Goal: Complete application form

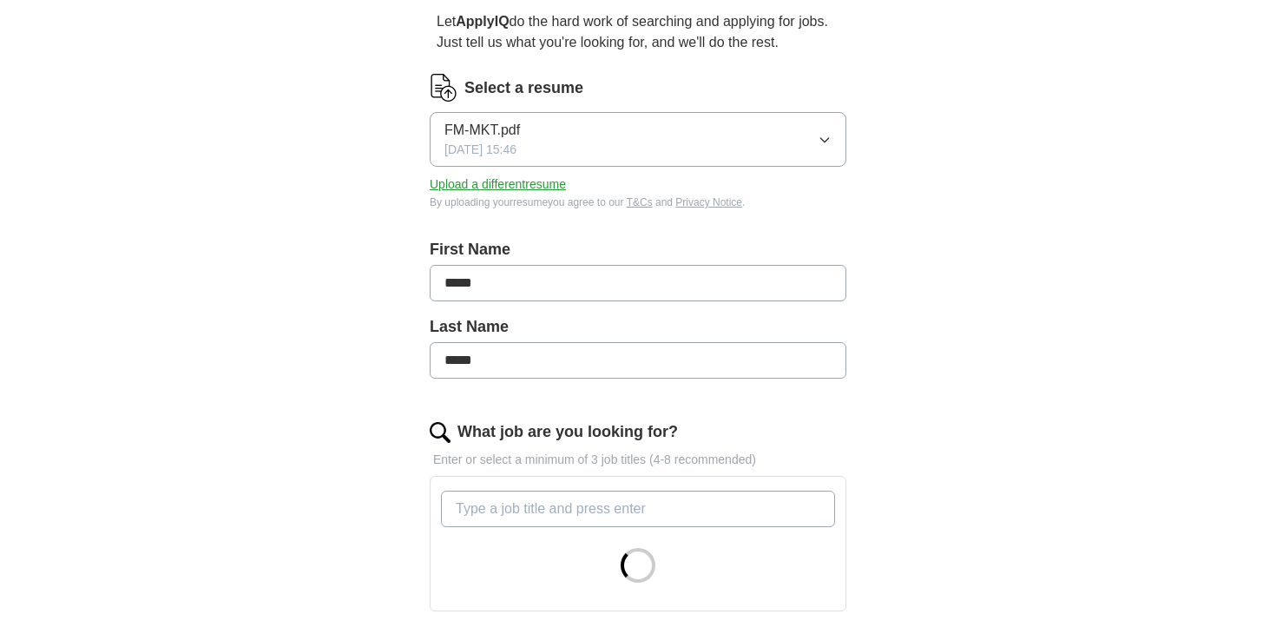
scroll to position [279, 0]
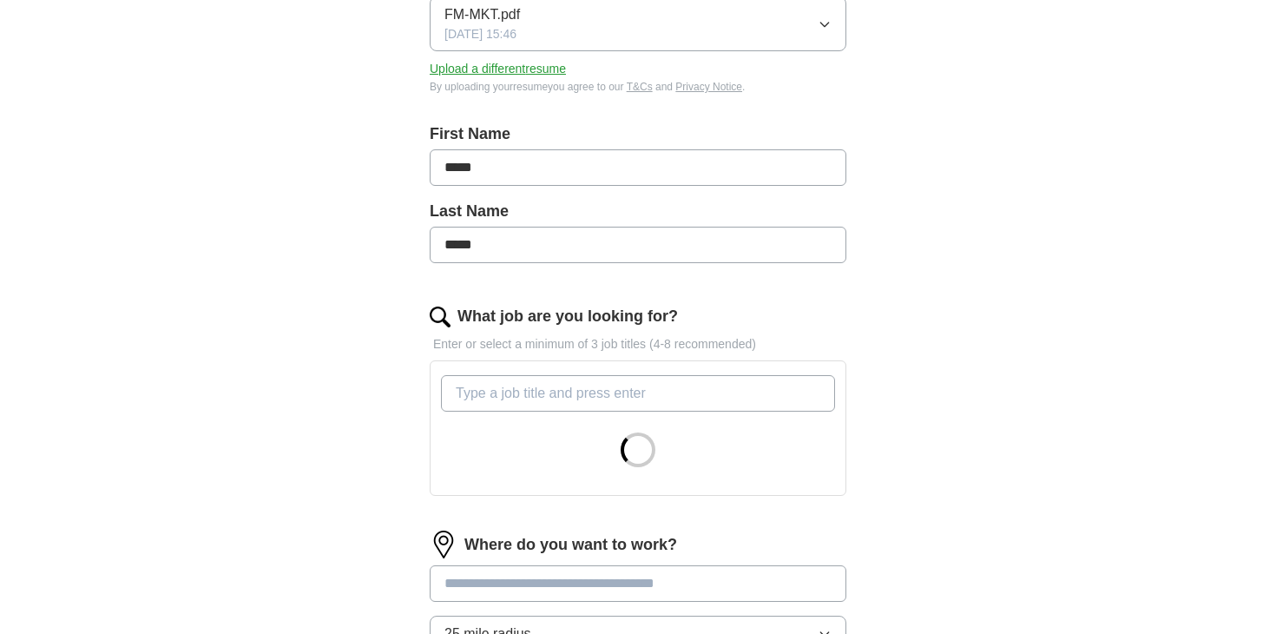
click at [590, 388] on input "What job are you looking for?" at bounding box center [638, 393] width 394 height 36
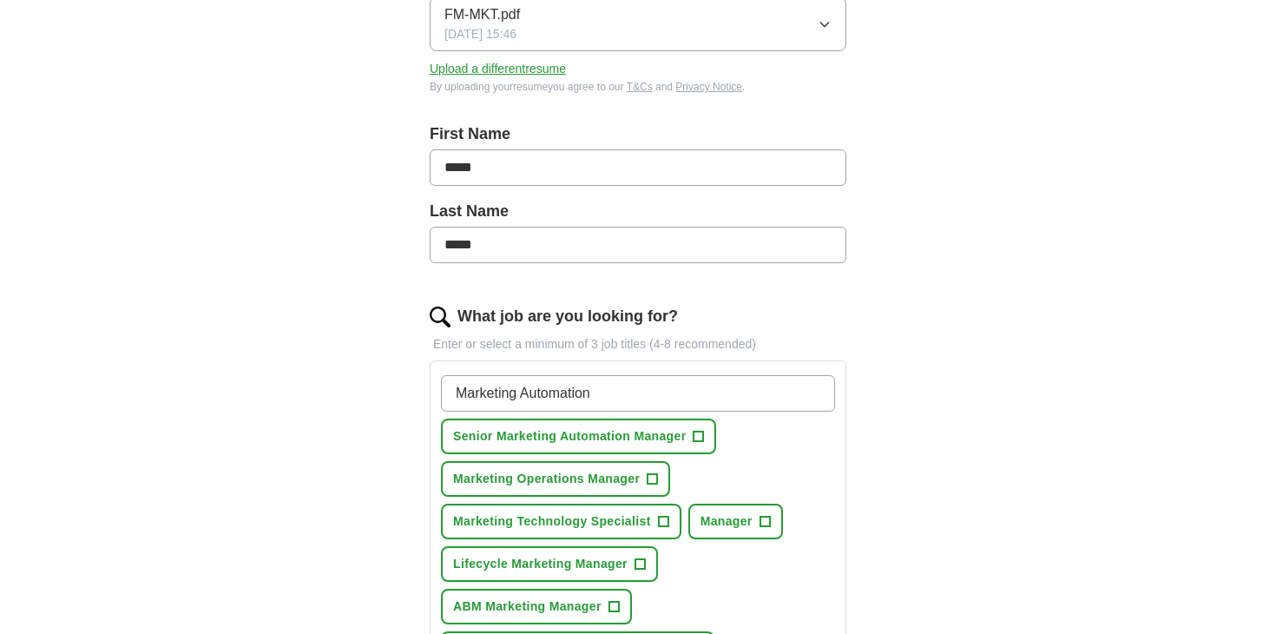
type input "Marketing Automation"
click at [613, 437] on span "Senior Marketing Automation Manager" at bounding box center [569, 436] width 233 height 18
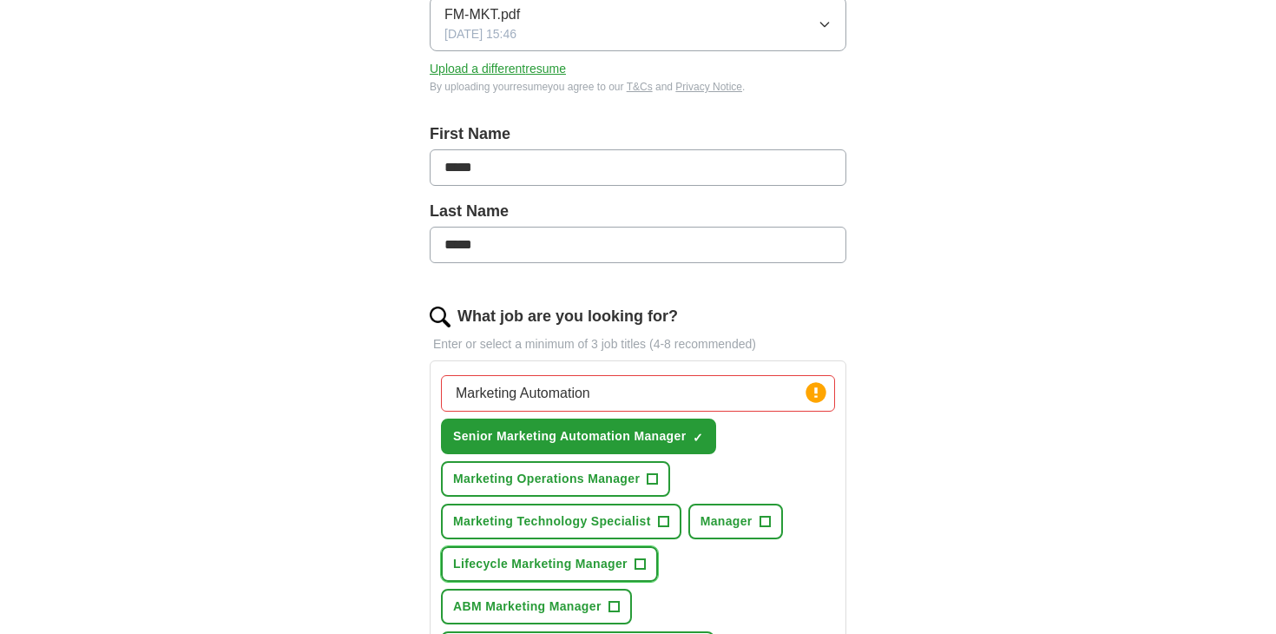
click at [587, 563] on span "Lifecycle Marketing Manager" at bounding box center [540, 564] width 175 height 18
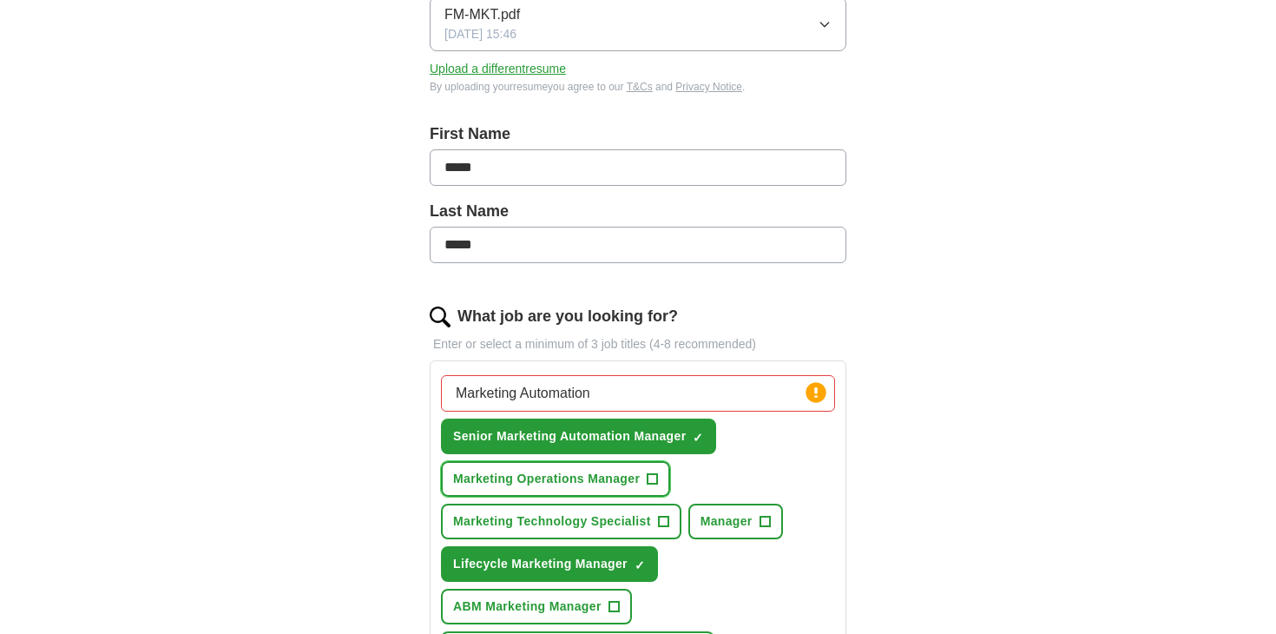
click at [586, 484] on span "Marketing Operations Manager" at bounding box center [546, 479] width 187 height 18
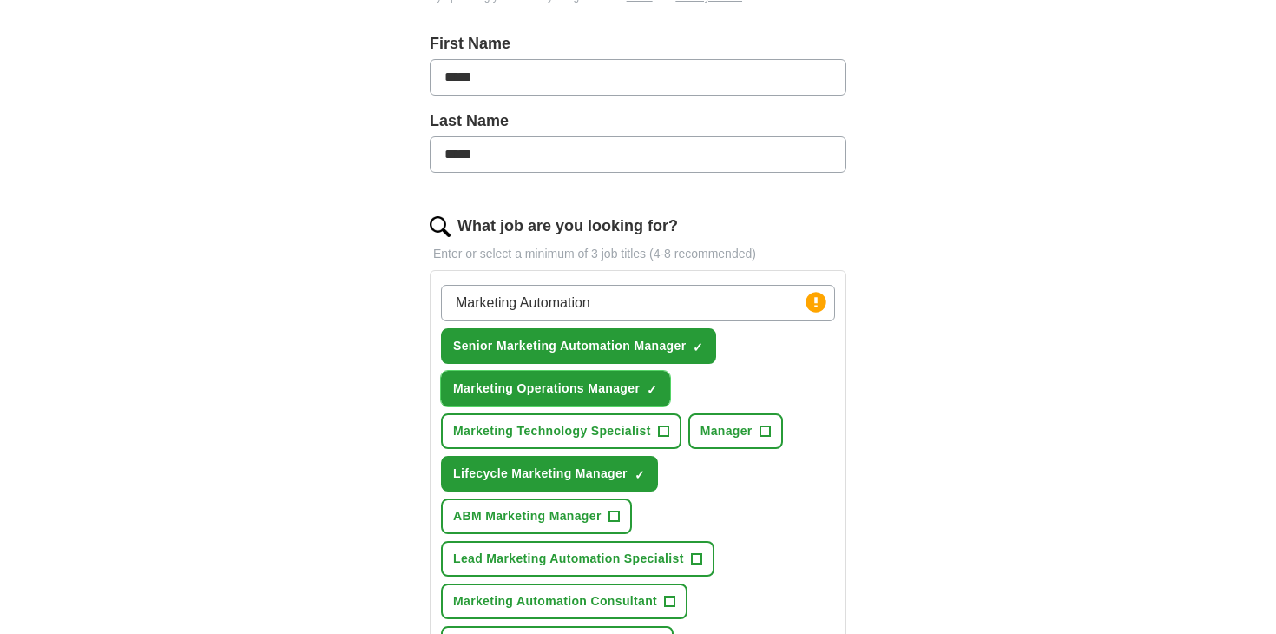
scroll to position [386, 0]
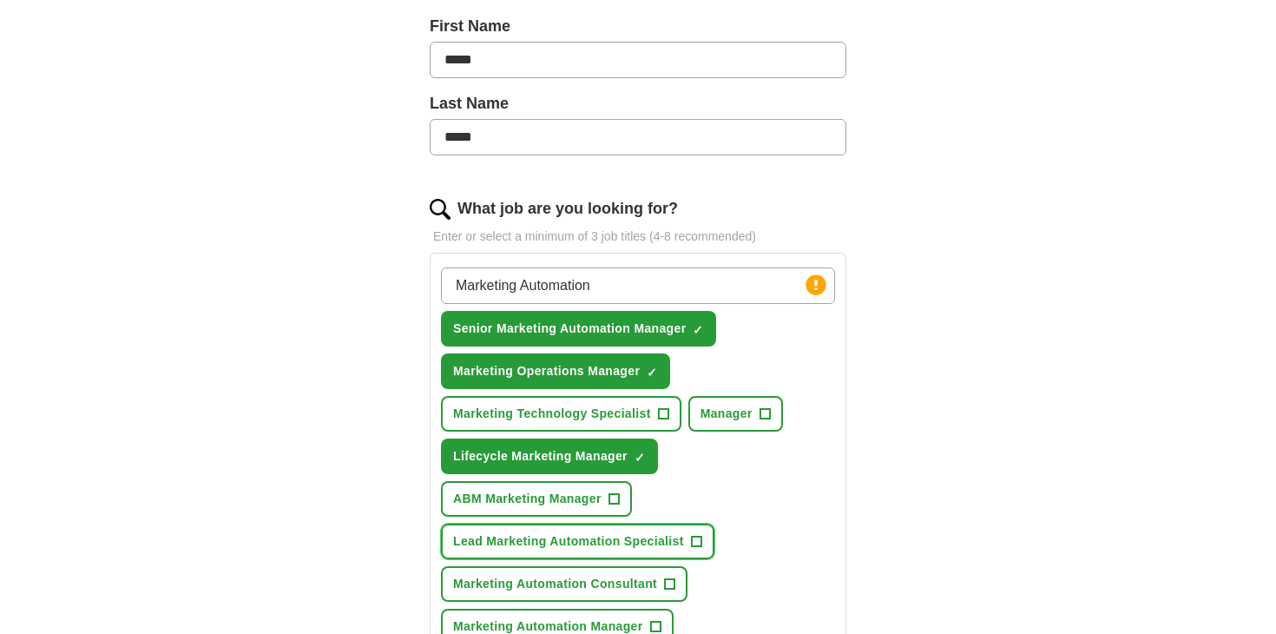
click at [585, 530] on button "Lead Marketing Automation Specialist +" at bounding box center [577, 542] width 273 height 36
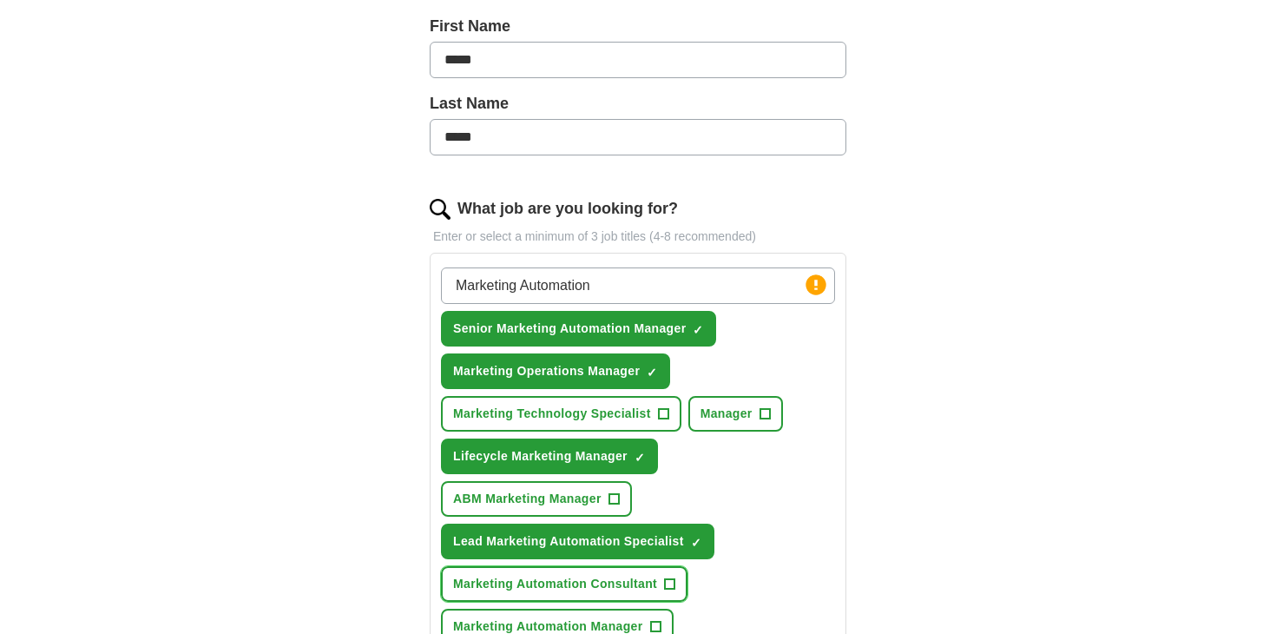
click at [583, 575] on span "Marketing Automation Consultant" at bounding box center [555, 584] width 204 height 18
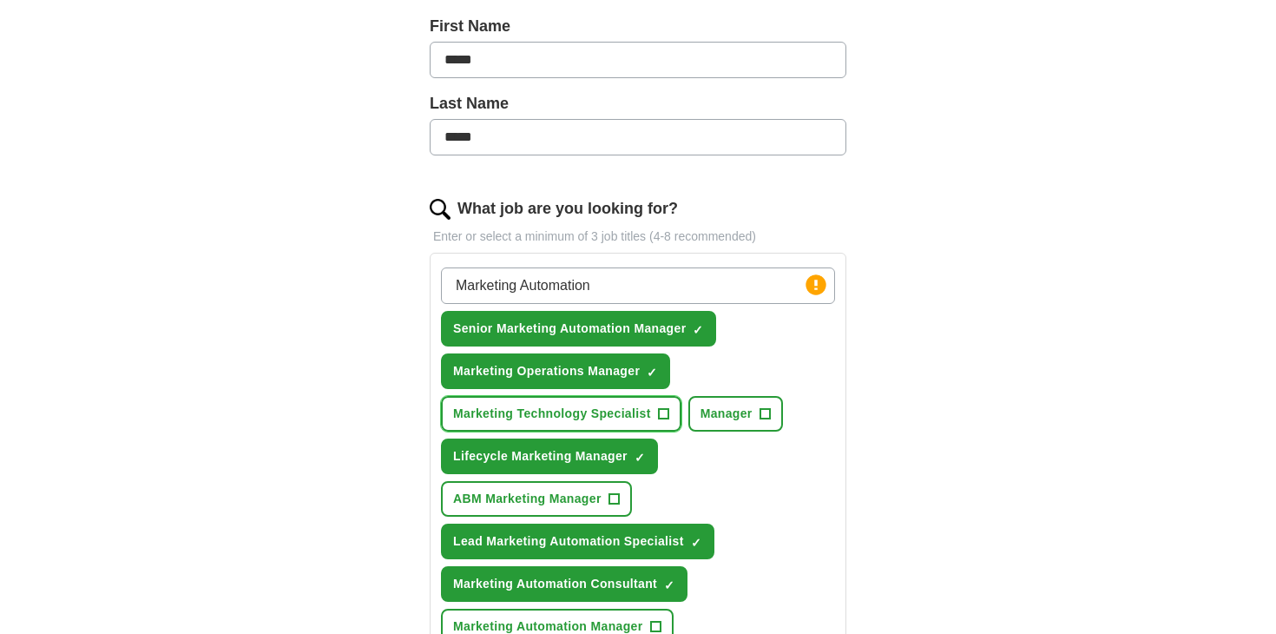
click at [596, 417] on span "Marketing Technology Specialist" at bounding box center [552, 414] width 198 height 18
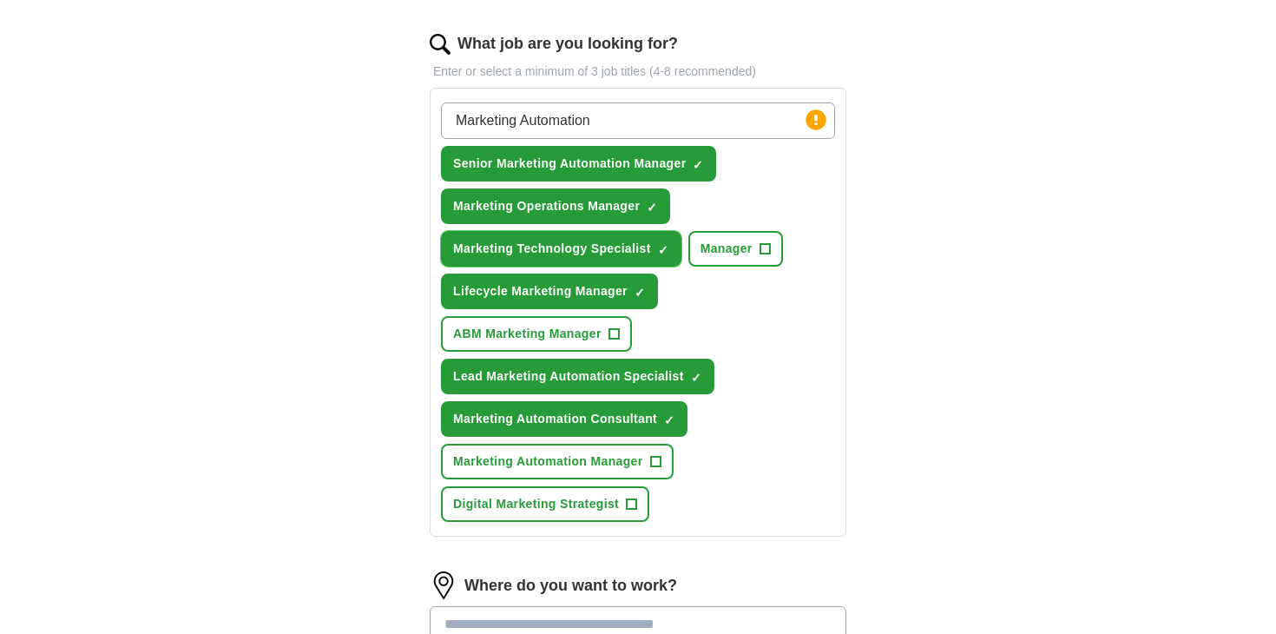
scroll to position [557, 0]
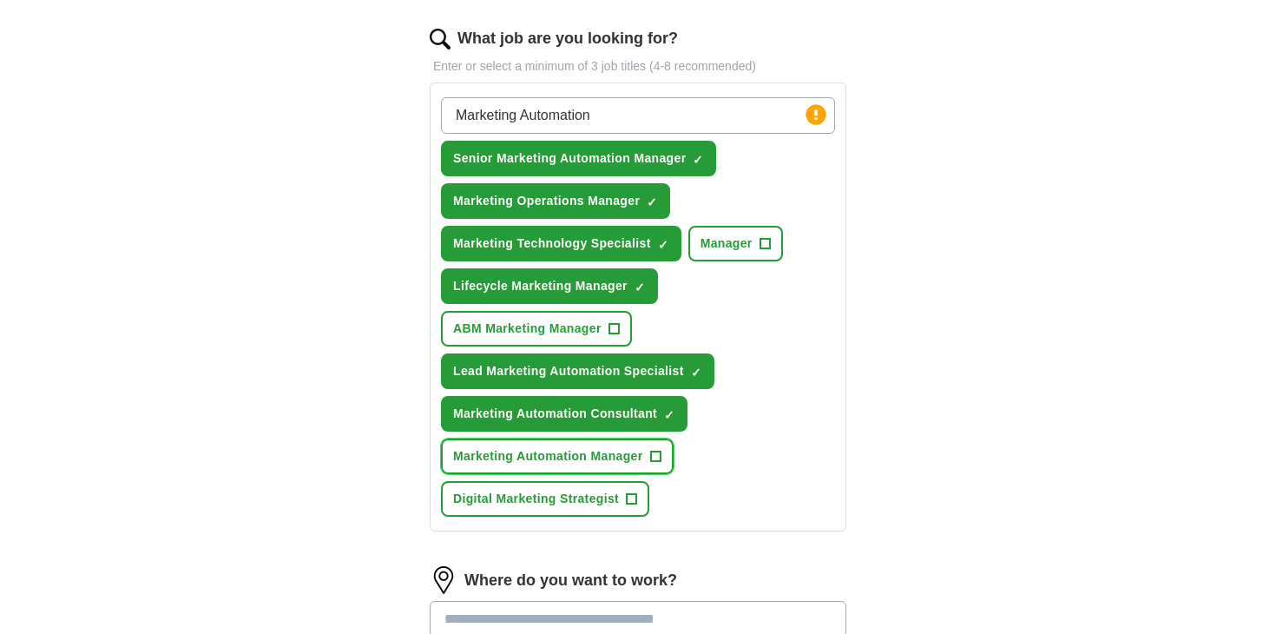
click at [587, 457] on span "Marketing Automation Manager" at bounding box center [548, 456] width 190 height 18
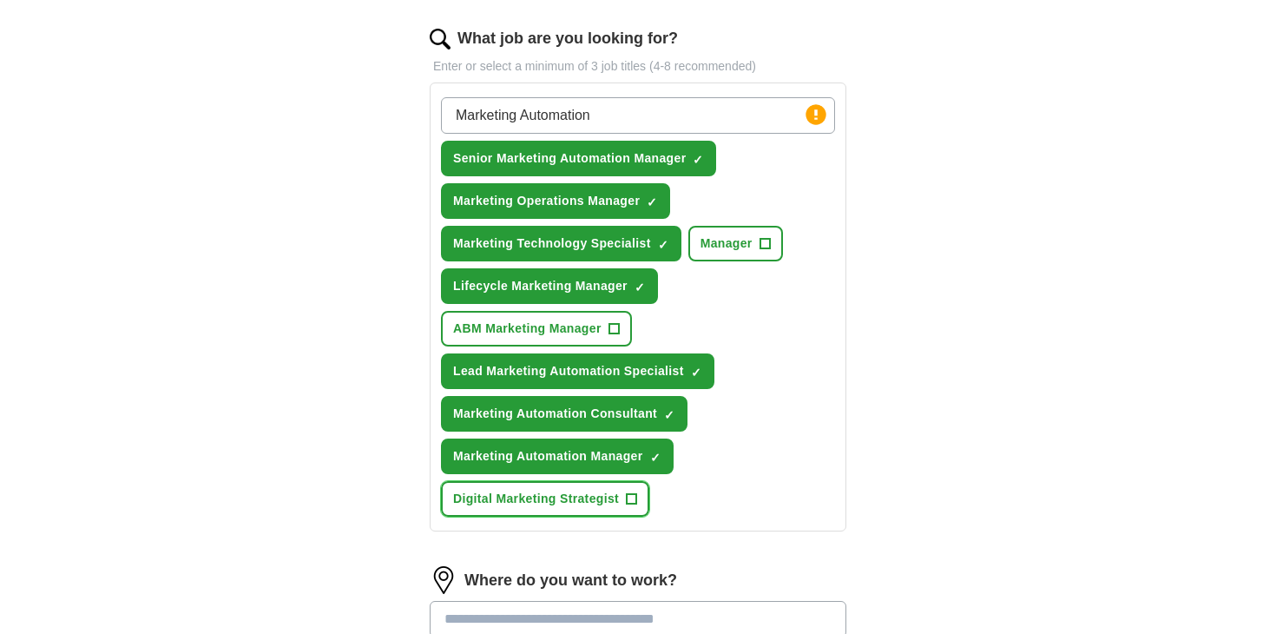
click at [578, 500] on span "Digital Marketing Strategist" at bounding box center [536, 499] width 166 height 18
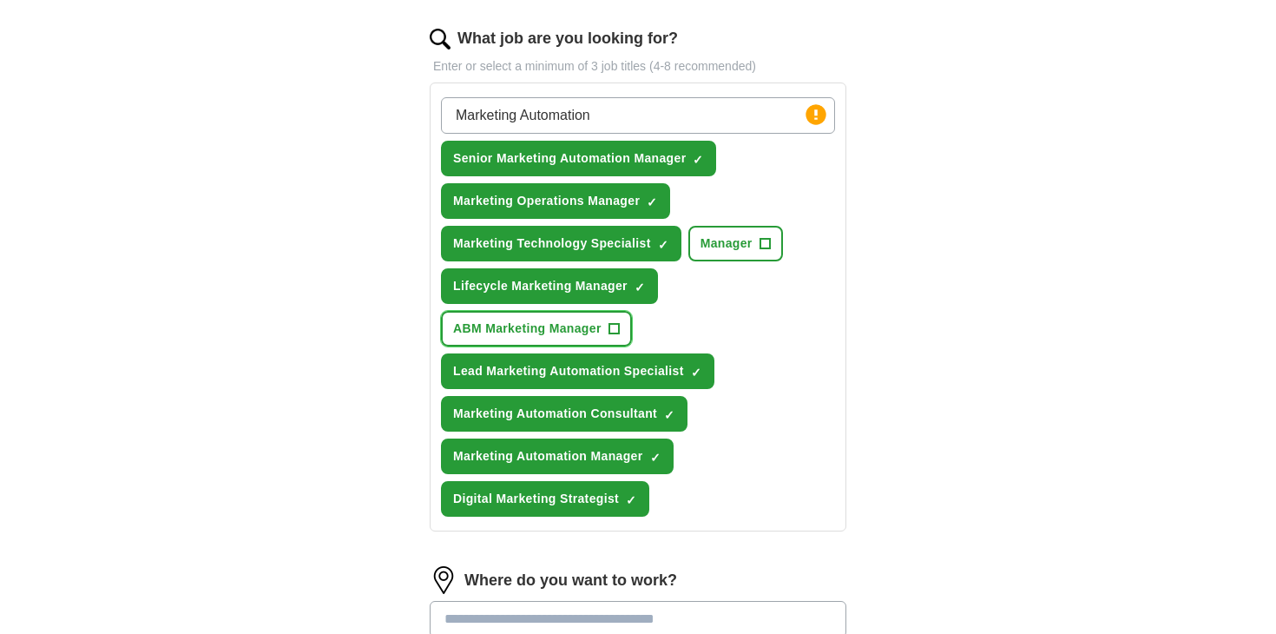
click at [556, 333] on span "ABM Marketing Manager" at bounding box center [527, 328] width 148 height 18
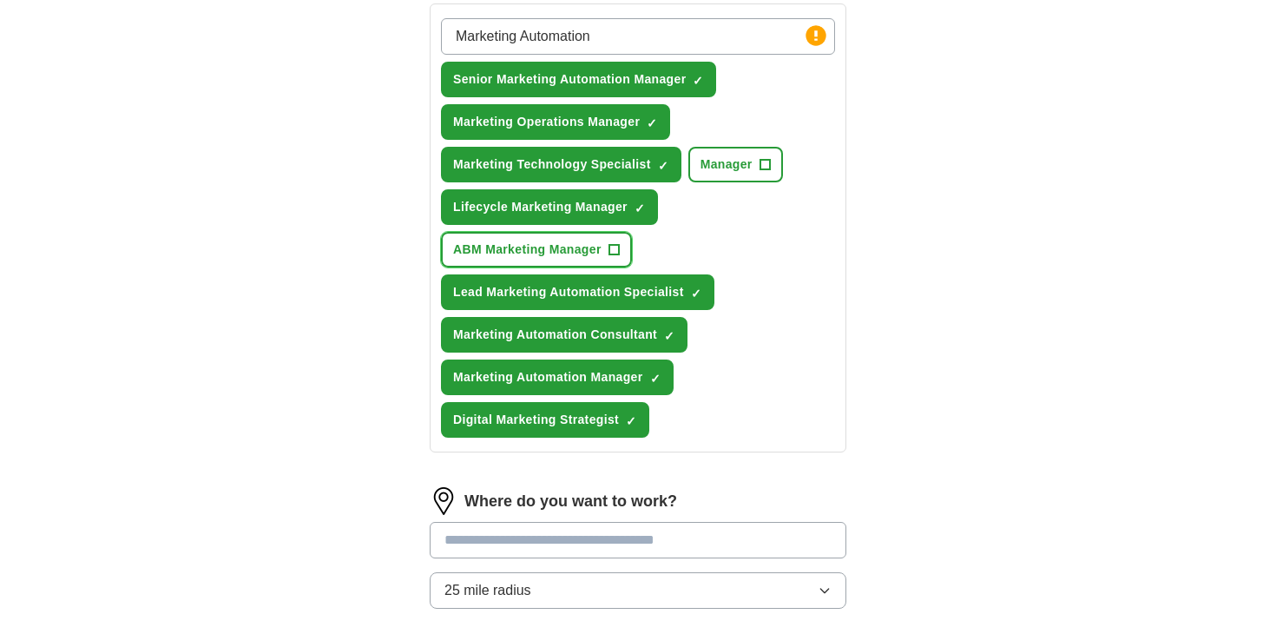
scroll to position [682, 0]
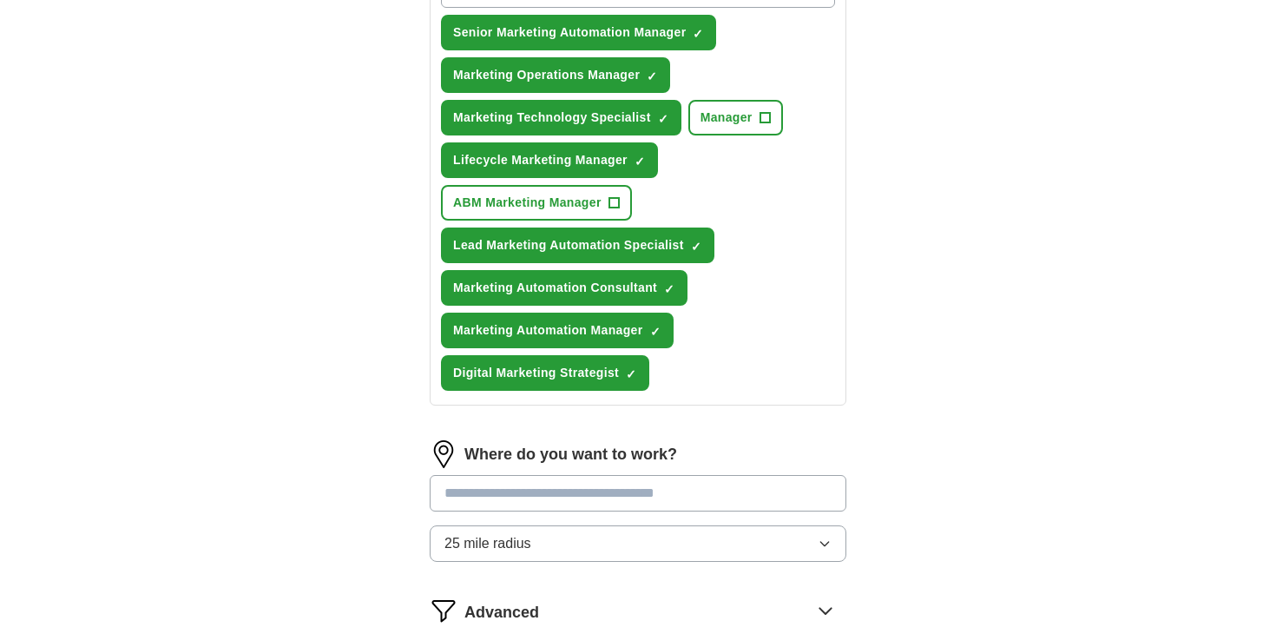
click at [652, 495] on input at bounding box center [638, 493] width 417 height 36
type input "******"
click at [978, 518] on div "ApplyIQ Let ApplyIQ do the hard work of searching and applying for jobs. Just t…" at bounding box center [637, 60] width 1111 height 1379
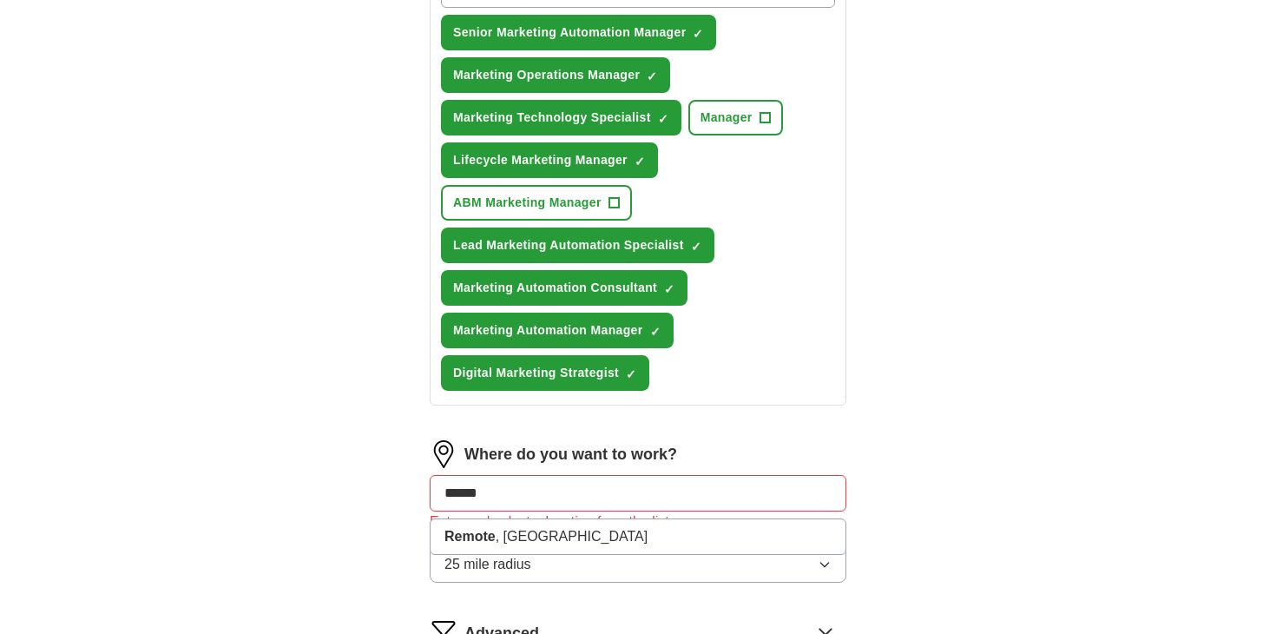
click at [563, 492] on input "******" at bounding box center [638, 493] width 417 height 36
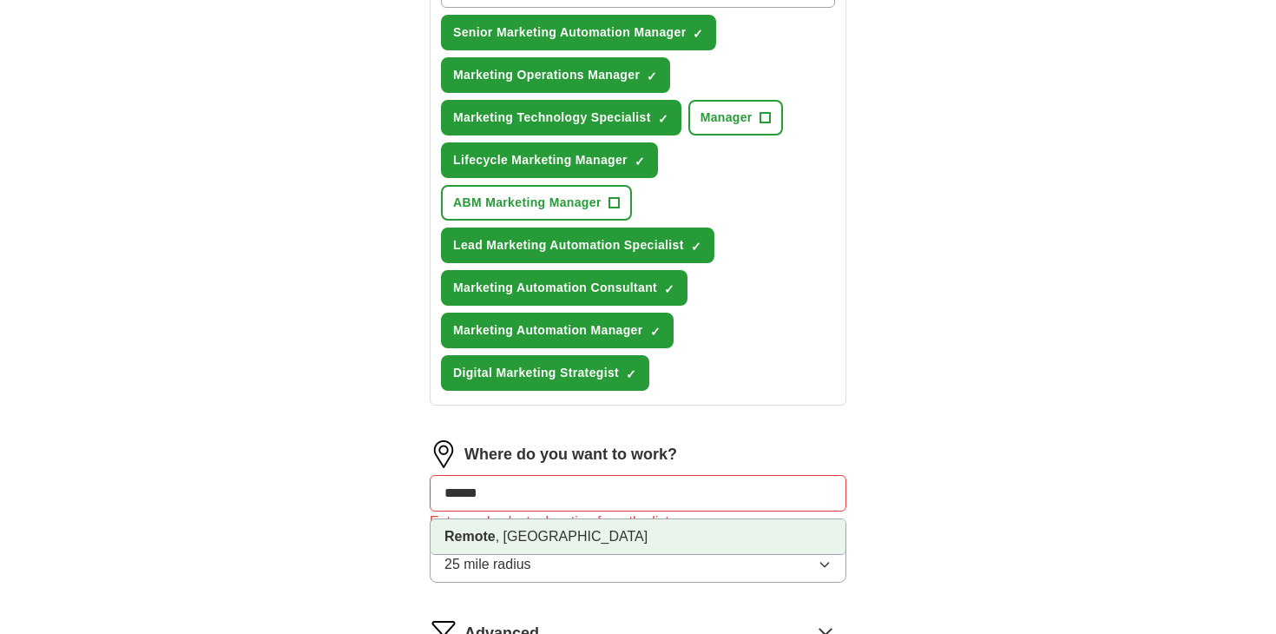
click at [553, 537] on li "Remote , [GEOGRAPHIC_DATA]" at bounding box center [638, 536] width 415 height 35
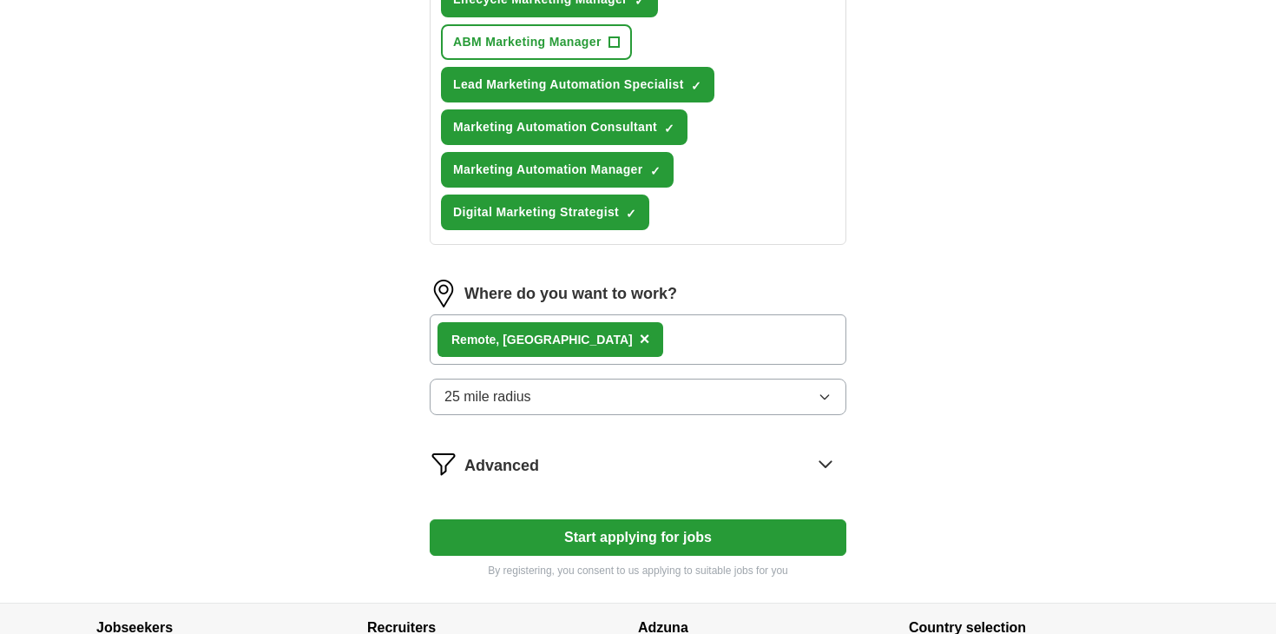
scroll to position [853, 0]
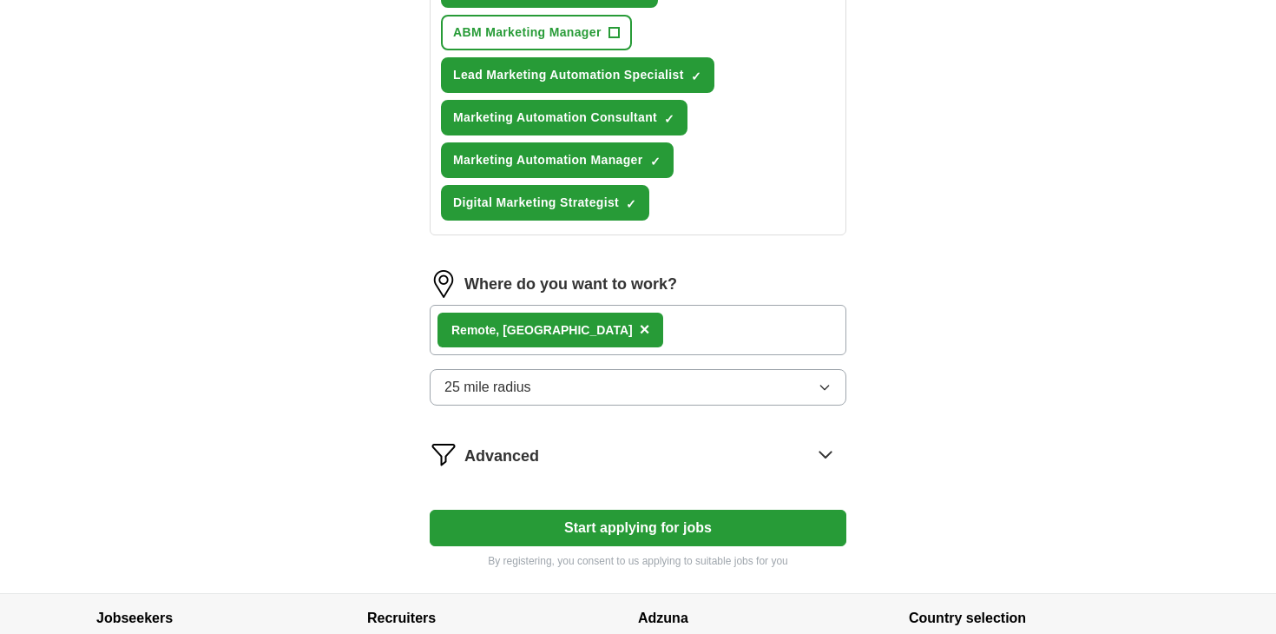
click at [827, 457] on icon at bounding box center [825, 454] width 11 height 6
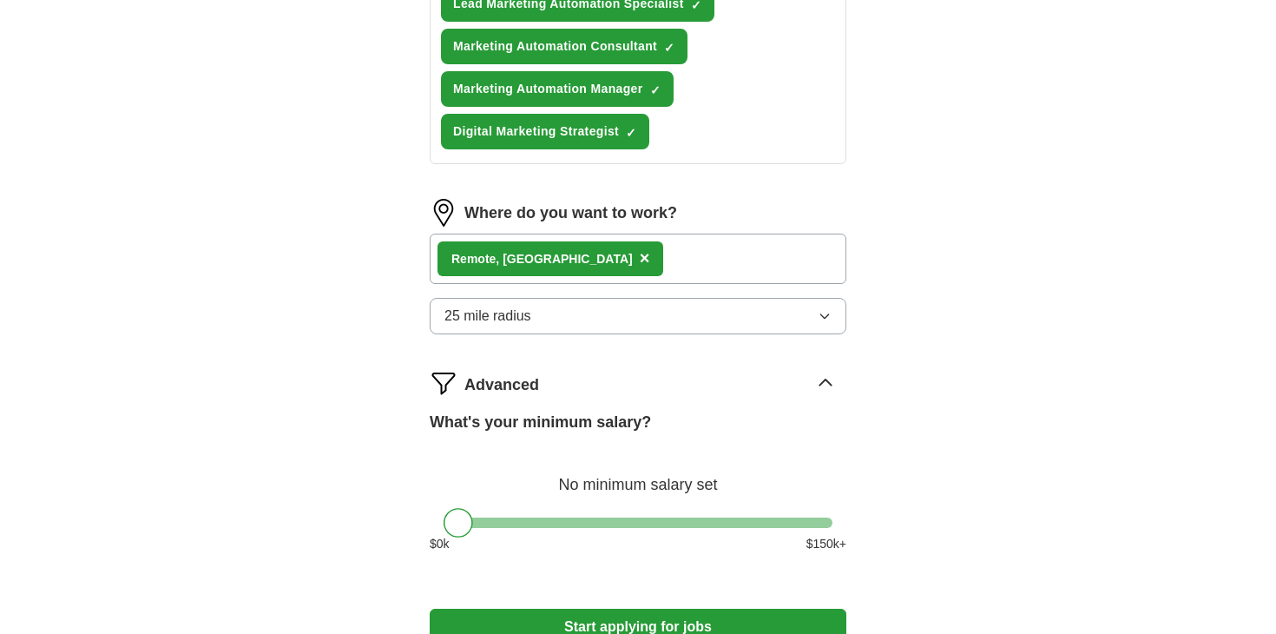
scroll to position [959, 0]
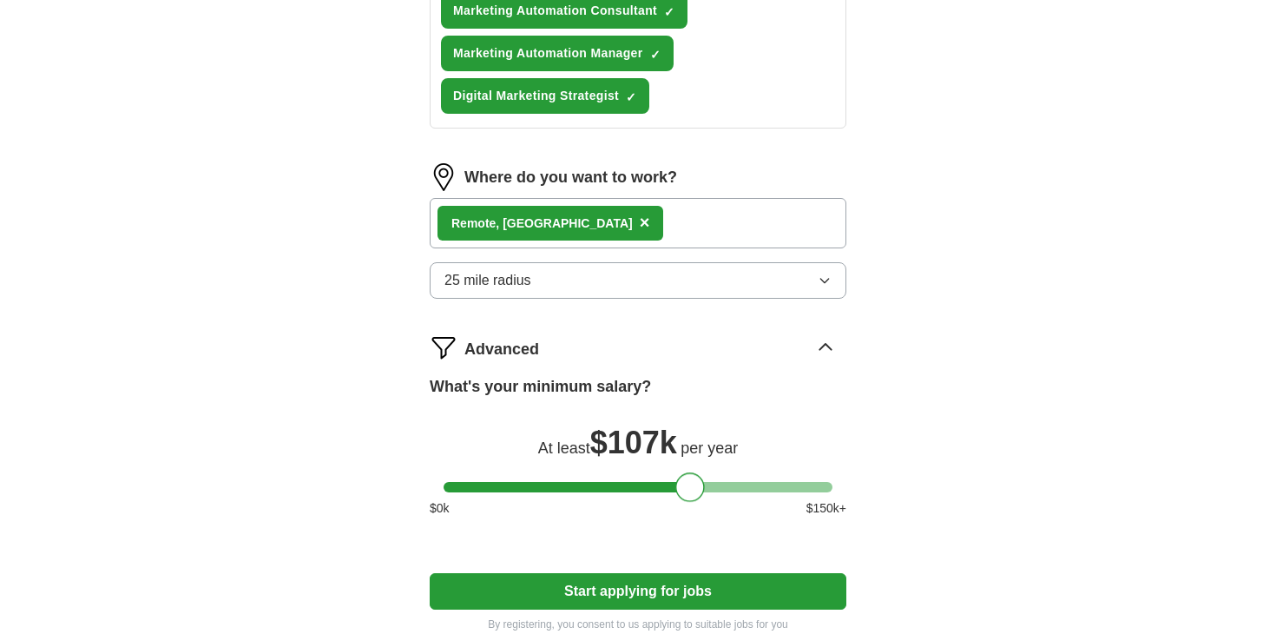
drag, startPoint x: 461, startPoint y: 484, endPoint x: 702, endPoint y: 479, distance: 241.4
click at [702, 479] on div at bounding box center [690, 487] width 30 height 30
drag, startPoint x: 702, startPoint y: 479, endPoint x: 732, endPoint y: 490, distance: 31.3
click at [732, 490] on div at bounding box center [730, 487] width 30 height 30
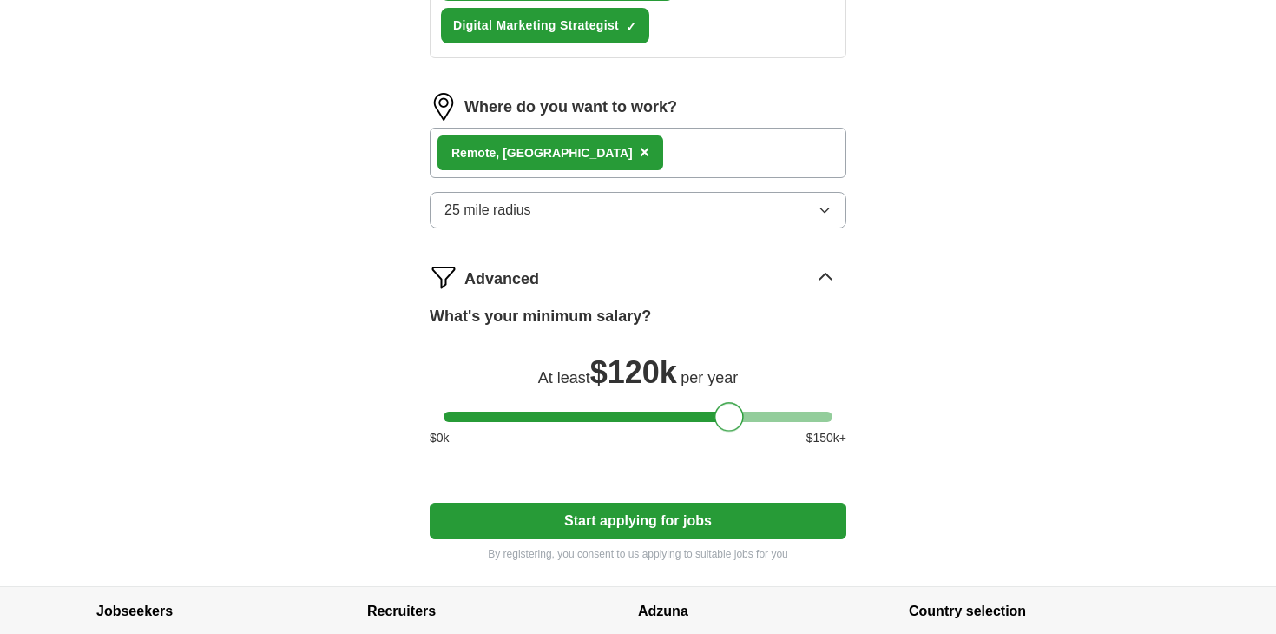
scroll to position [1107, 0]
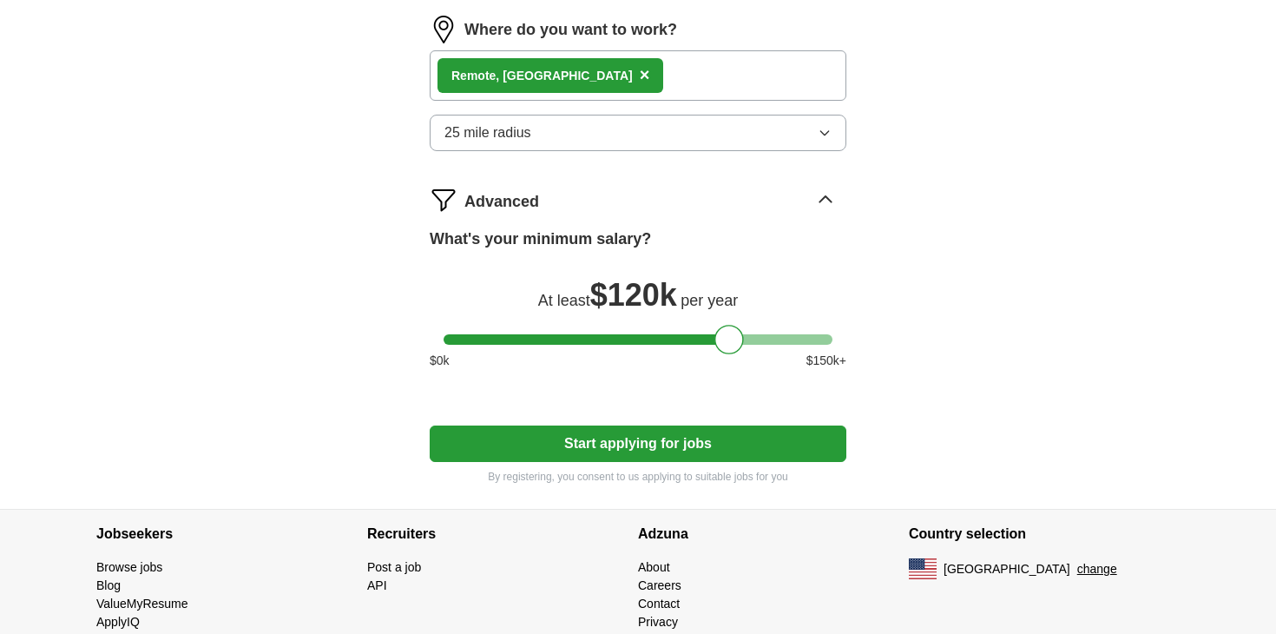
drag, startPoint x: 741, startPoint y: 443, endPoint x: 656, endPoint y: 291, distance: 173.7
click at [757, 138] on button "25 mile radius" at bounding box center [638, 133] width 417 height 36
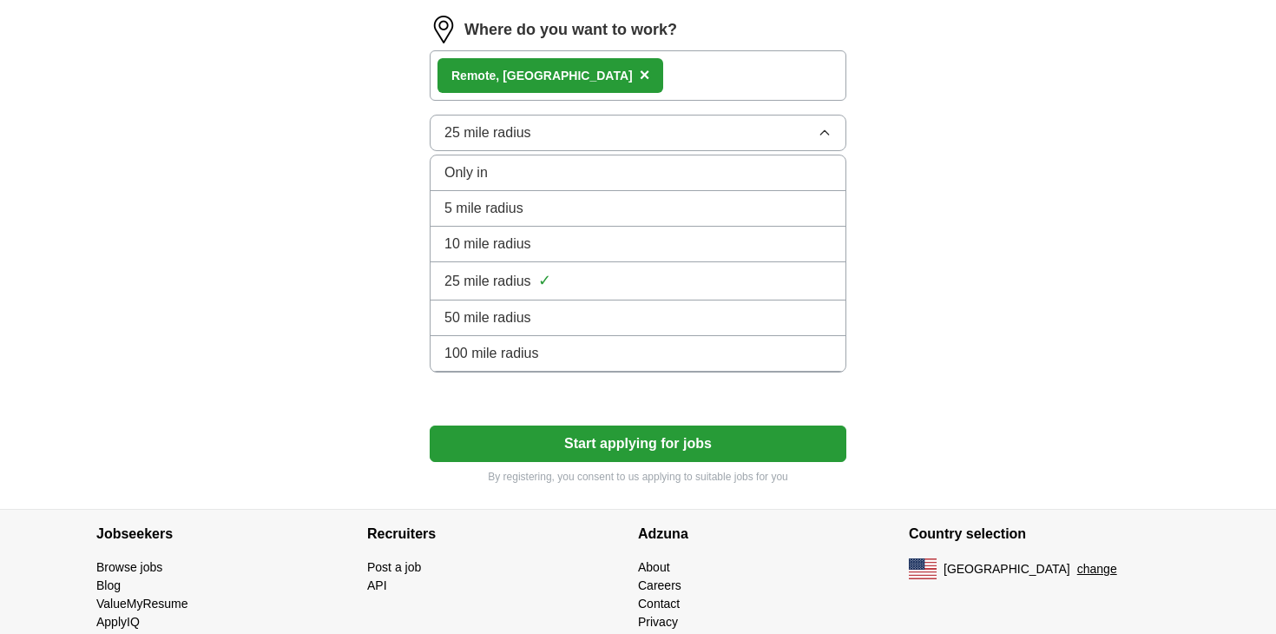
scroll to position [1157, 0]
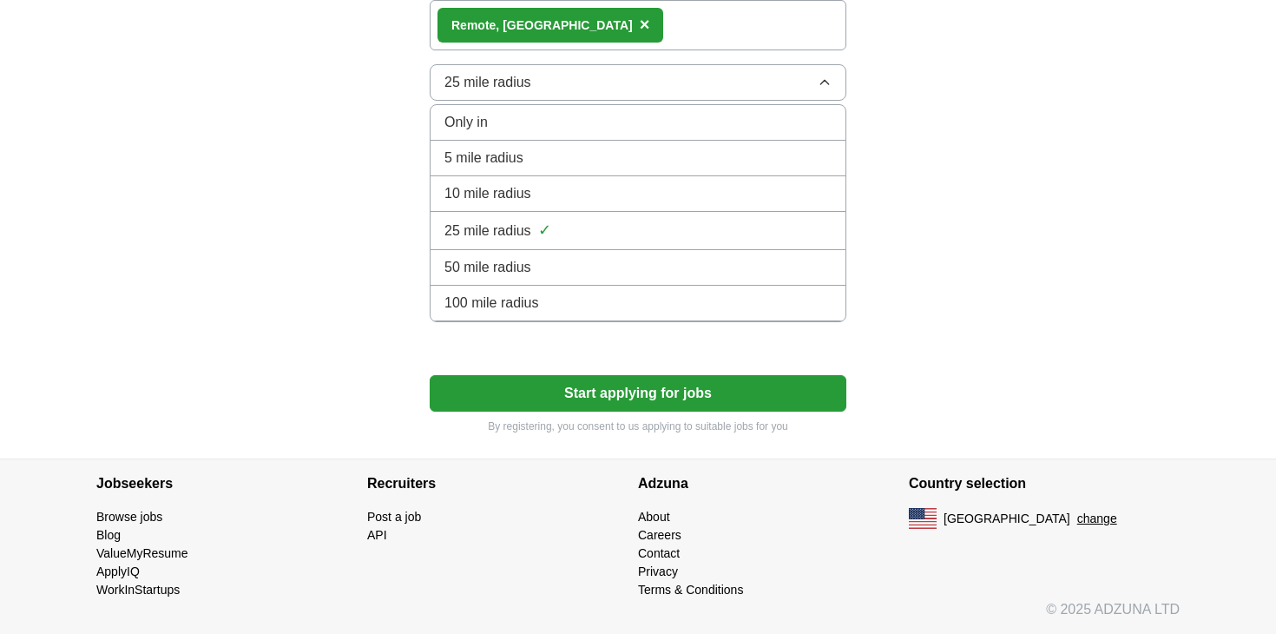
click at [735, 299] on div "100 mile radius" at bounding box center [638, 303] width 387 height 21
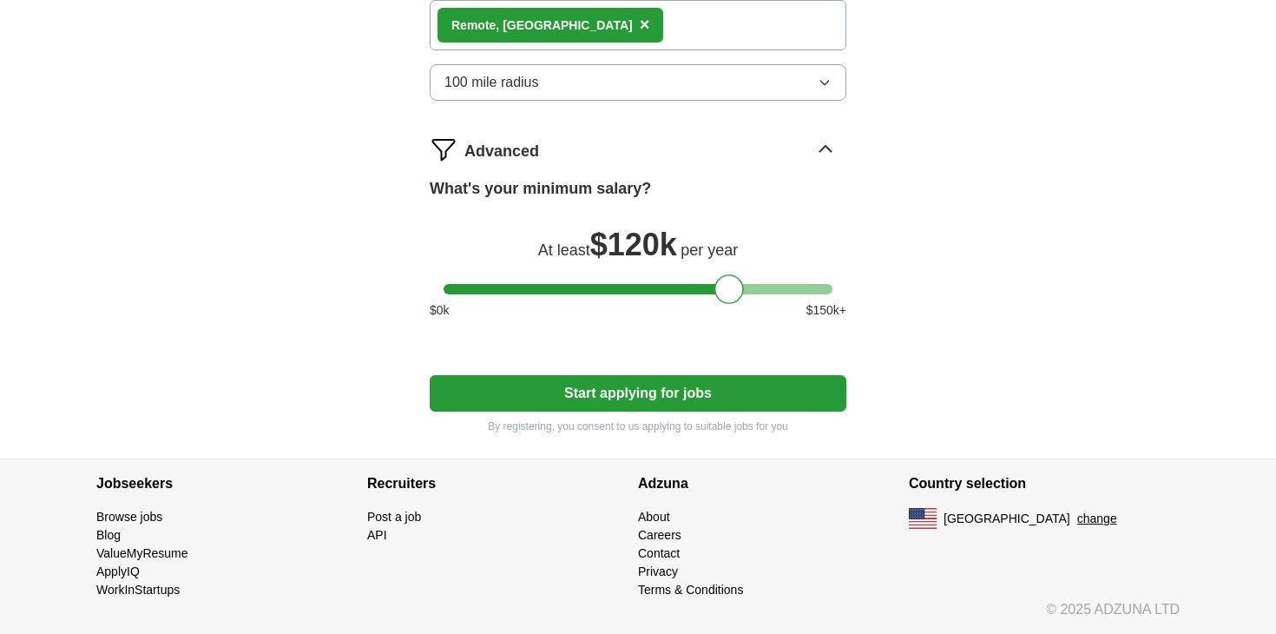
click at [728, 30] on div "Remote , OR ×" at bounding box center [638, 25] width 417 height 50
click at [628, 22] on div "Remote , OR ×" at bounding box center [638, 25] width 417 height 50
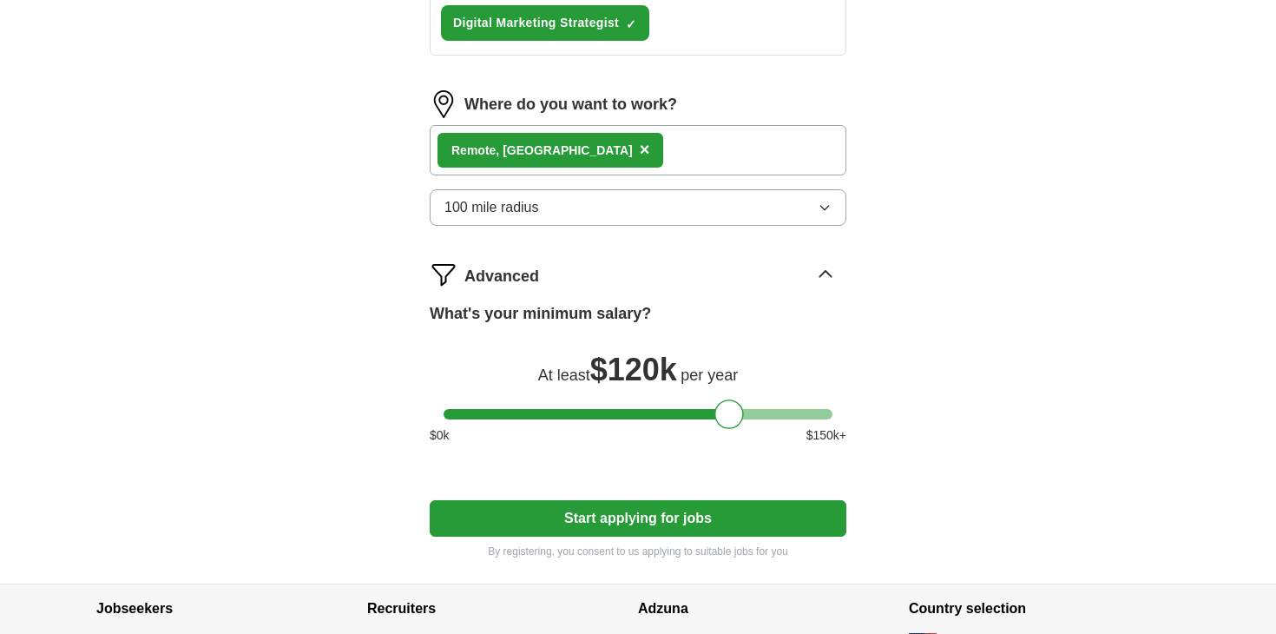
scroll to position [958, 0]
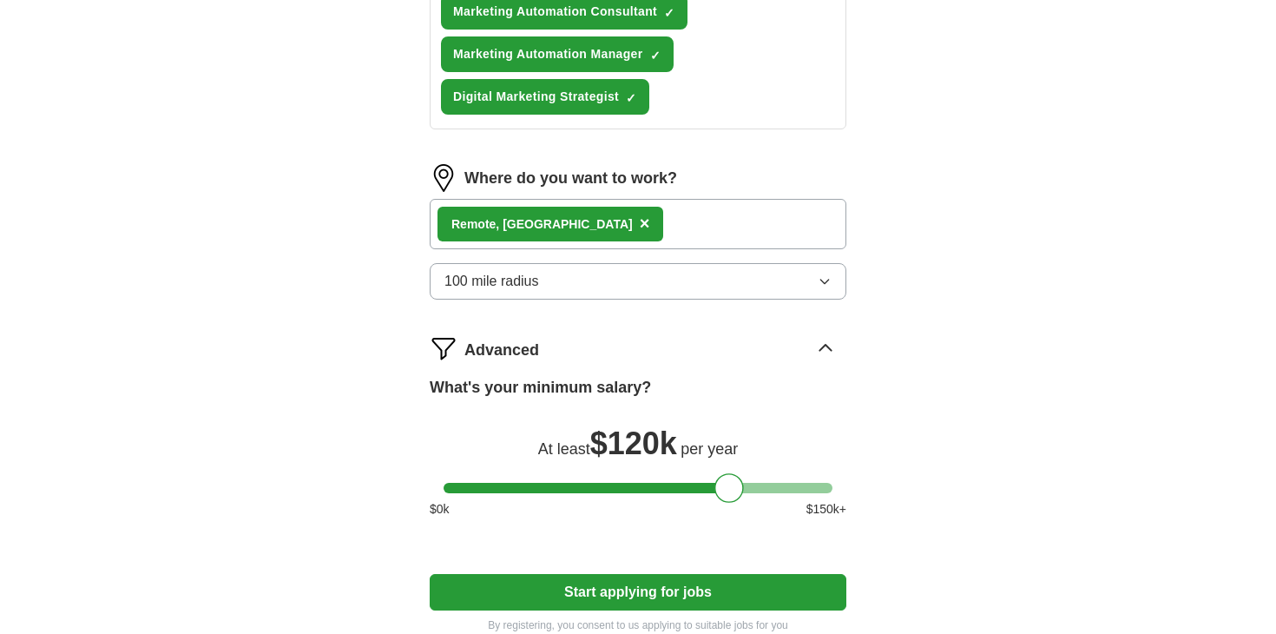
click at [569, 219] on div "Remote , OR ×" at bounding box center [638, 224] width 417 height 50
click at [640, 222] on span "×" at bounding box center [645, 223] width 10 height 19
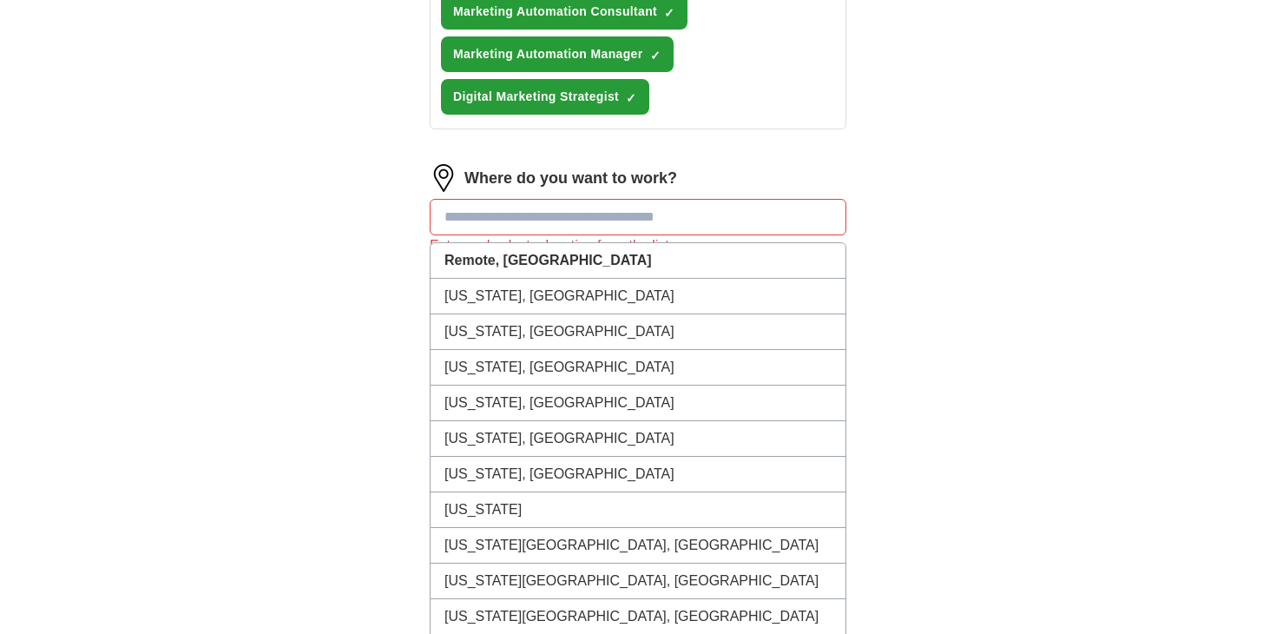
click at [606, 213] on input at bounding box center [638, 217] width 417 height 36
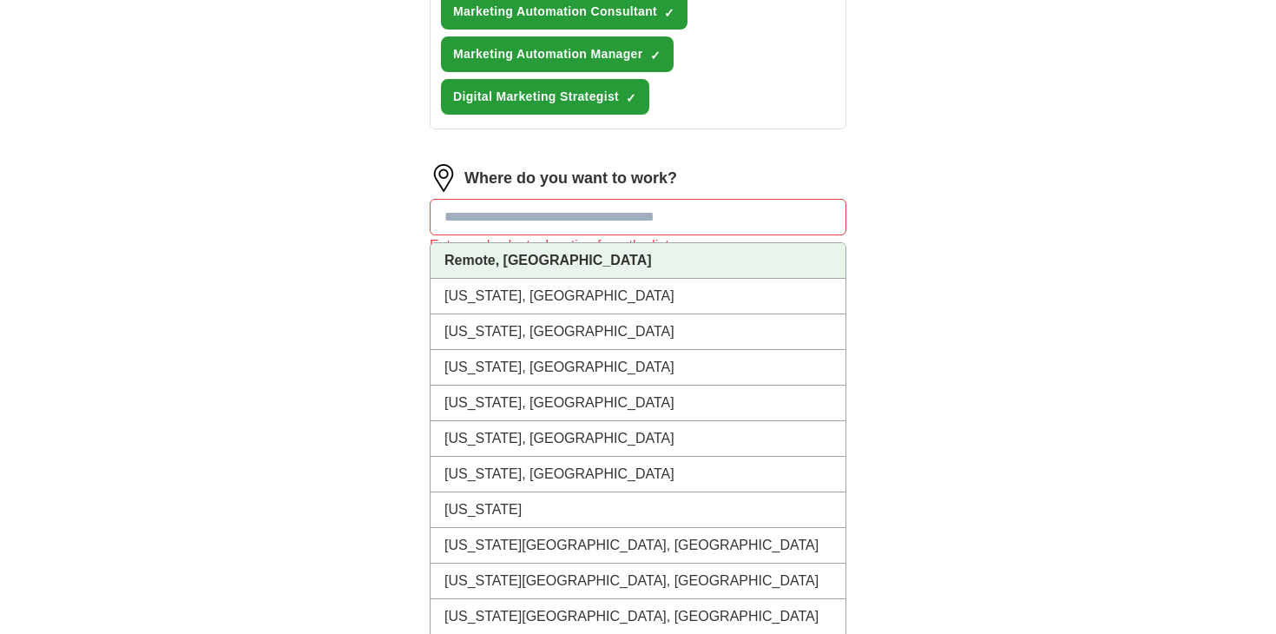
click at [583, 249] on li "Remote, [GEOGRAPHIC_DATA]" at bounding box center [638, 261] width 415 height 36
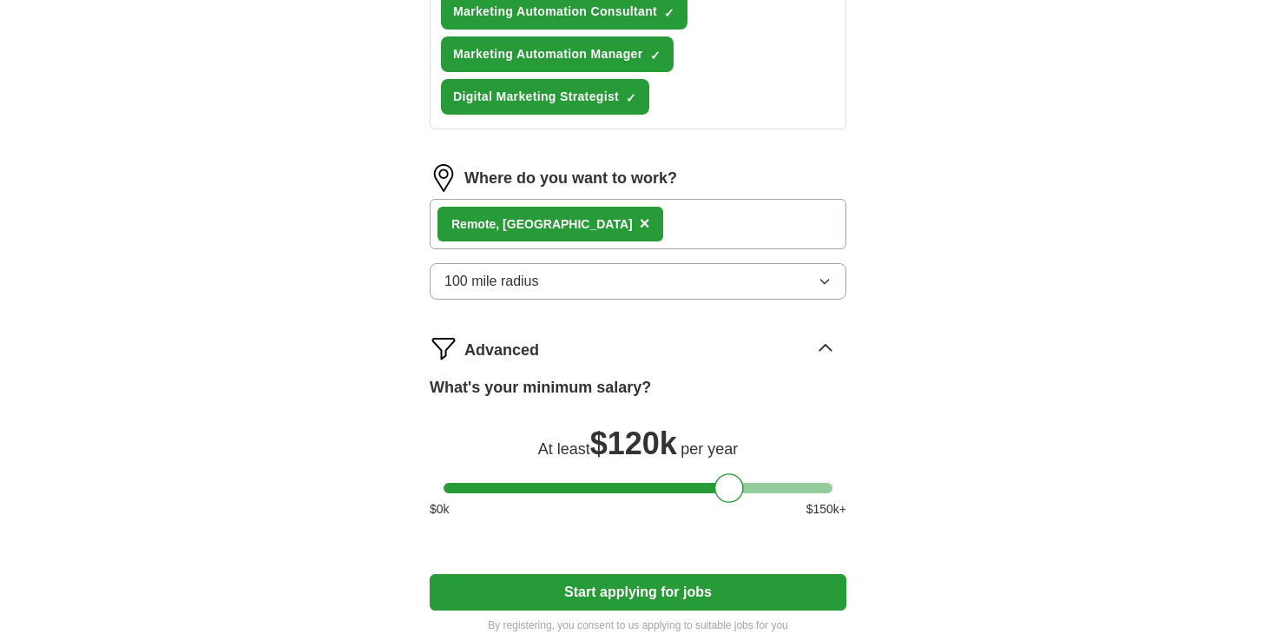
click at [645, 583] on button "Start applying for jobs" at bounding box center [638, 592] width 417 height 36
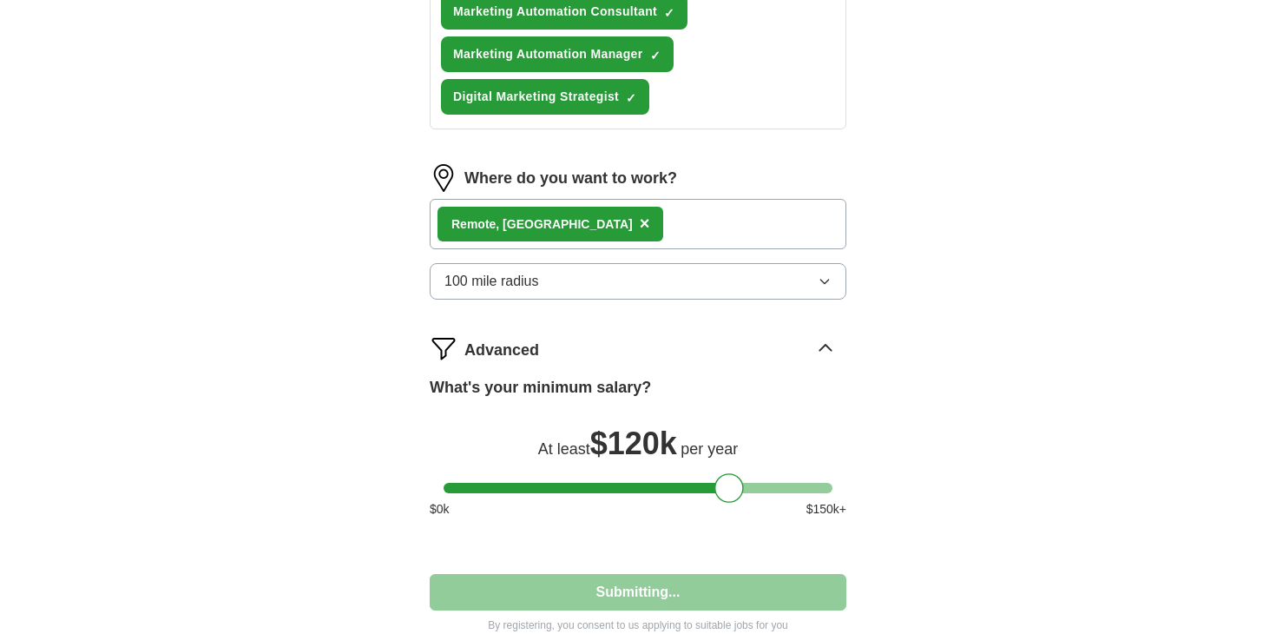
select select "**"
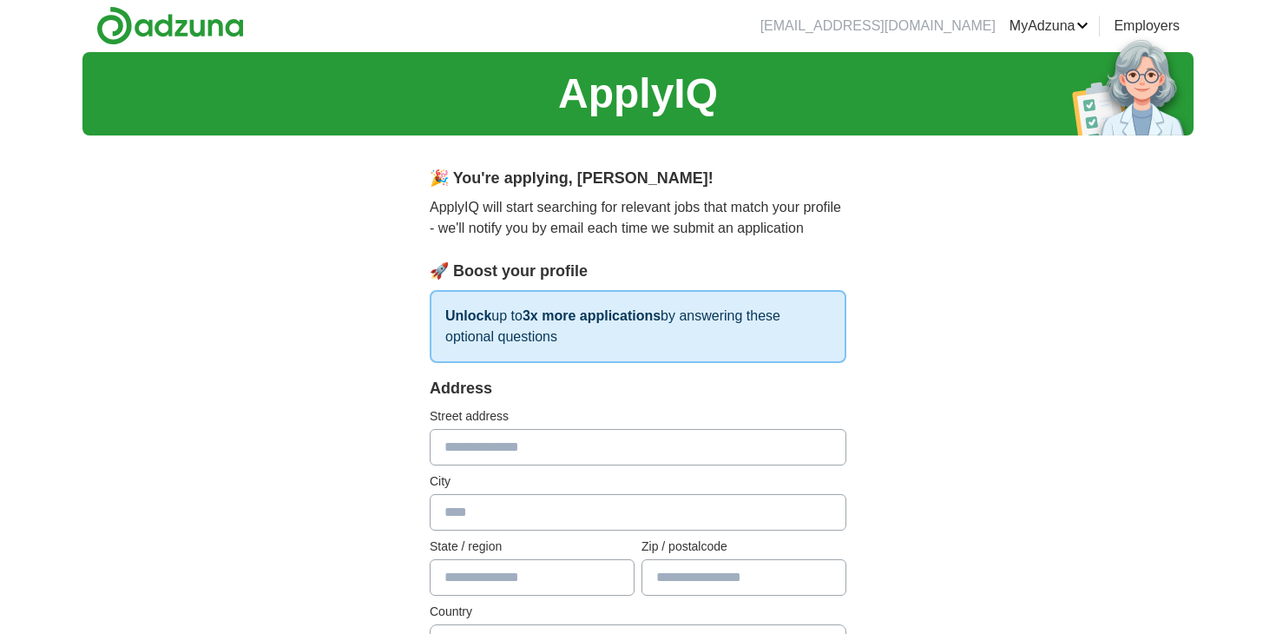
scroll to position [0, 0]
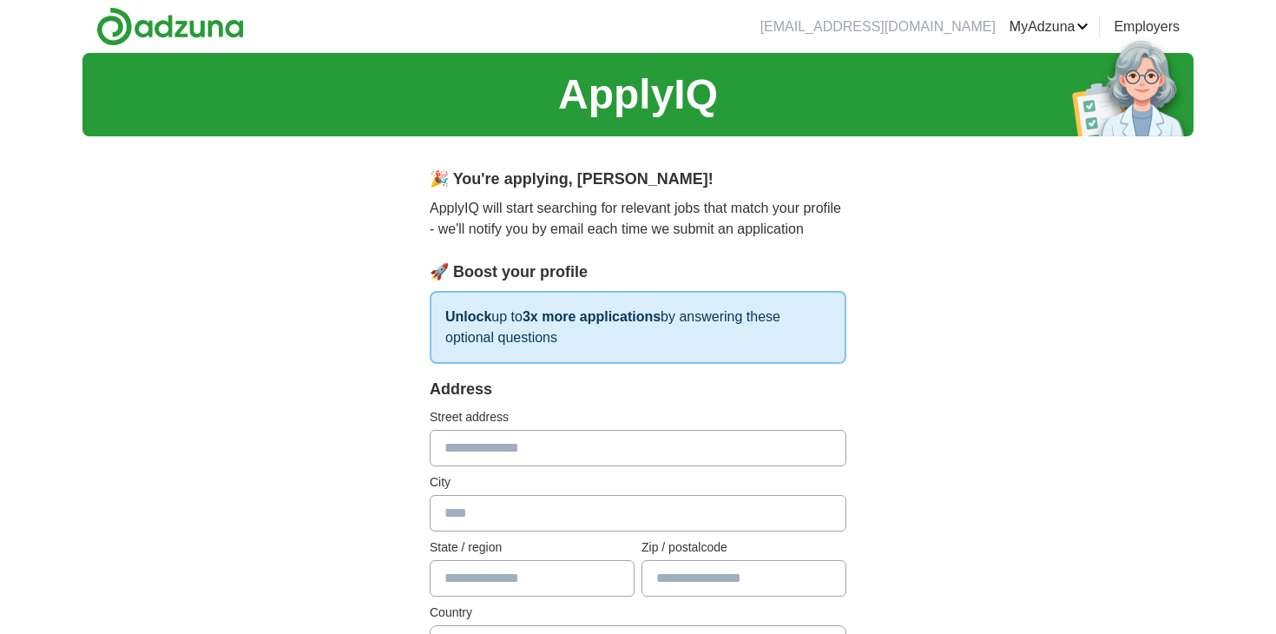
click at [633, 425] on label "Street address" at bounding box center [638, 417] width 417 height 18
click at [632, 451] on input "text" at bounding box center [638, 448] width 417 height 36
type input "**********"
type input "**"
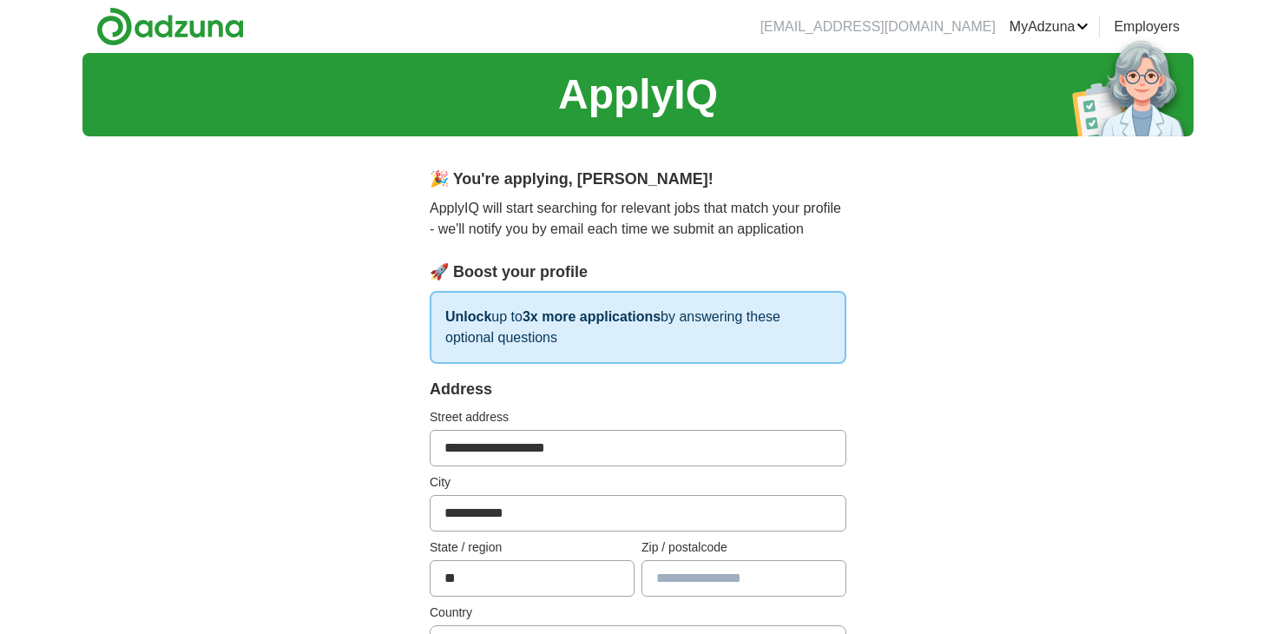
type input "*****"
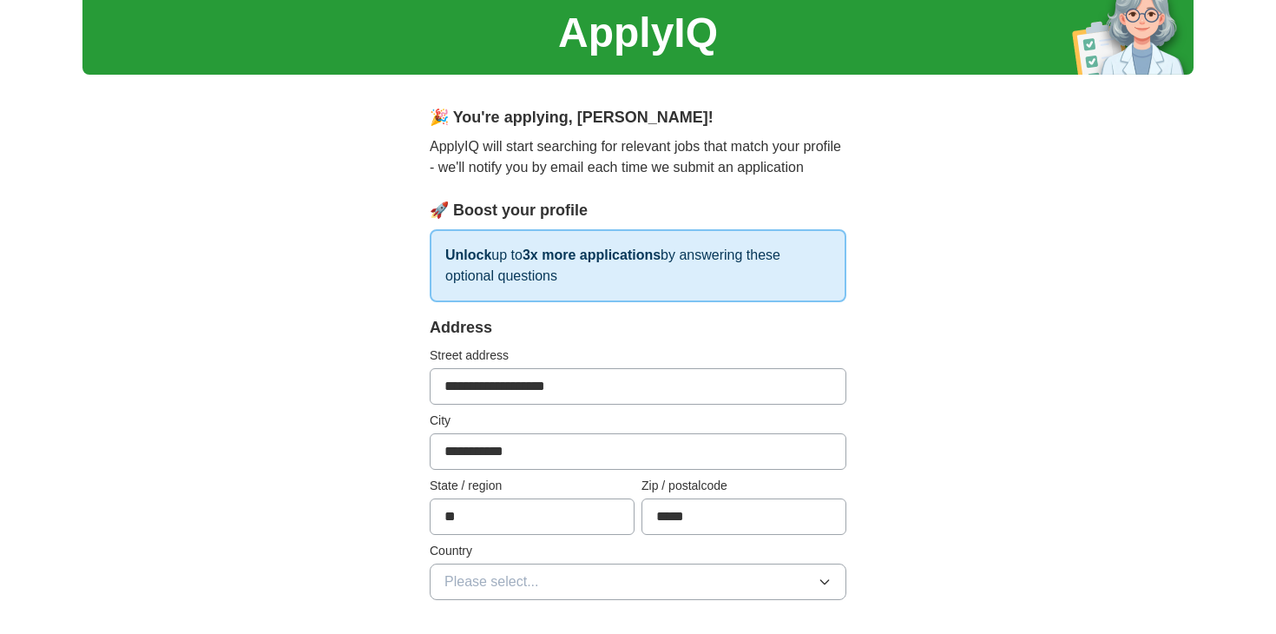
scroll to position [256, 0]
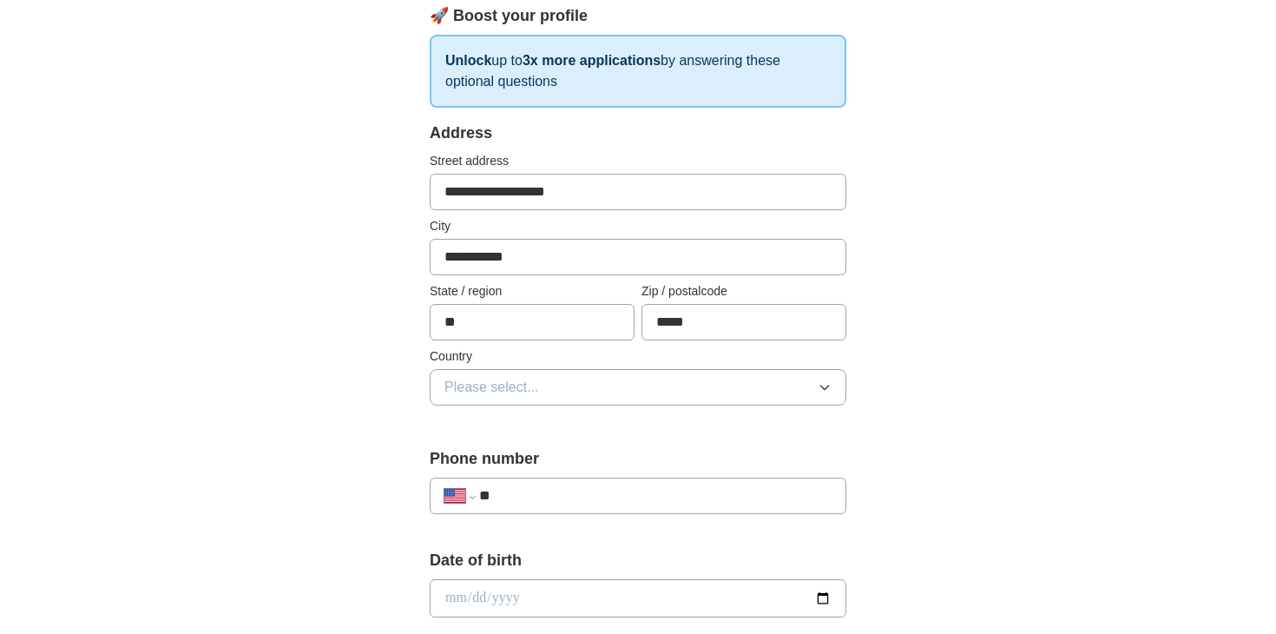
click at [632, 385] on button "Please select..." at bounding box center [638, 387] width 417 height 36
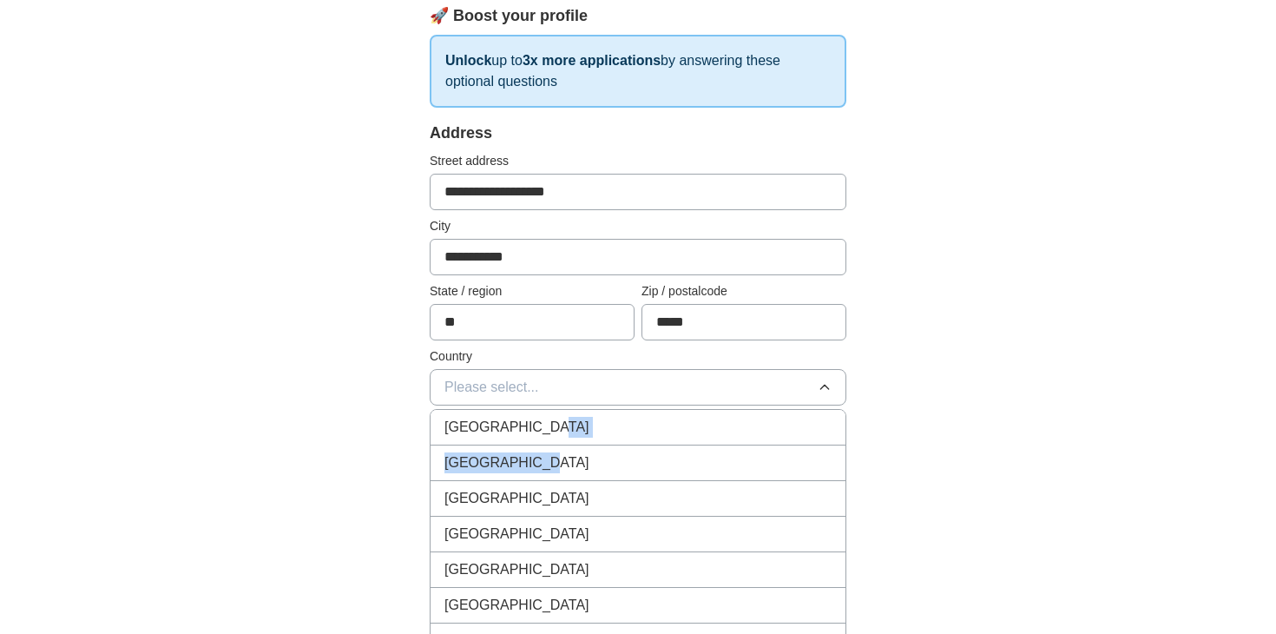
drag, startPoint x: 619, startPoint y: 435, endPoint x: 619, endPoint y: 462, distance: 26.9
click at [619, 464] on ul "[GEOGRAPHIC_DATA] [GEOGRAPHIC_DATA] [GEOGRAPHIC_DATA] [GEOGRAPHIC_DATA] [GEOGRA…" at bounding box center [638, 582] width 417 height 347
click at [619, 462] on div "[GEOGRAPHIC_DATA]" at bounding box center [638, 462] width 387 height 21
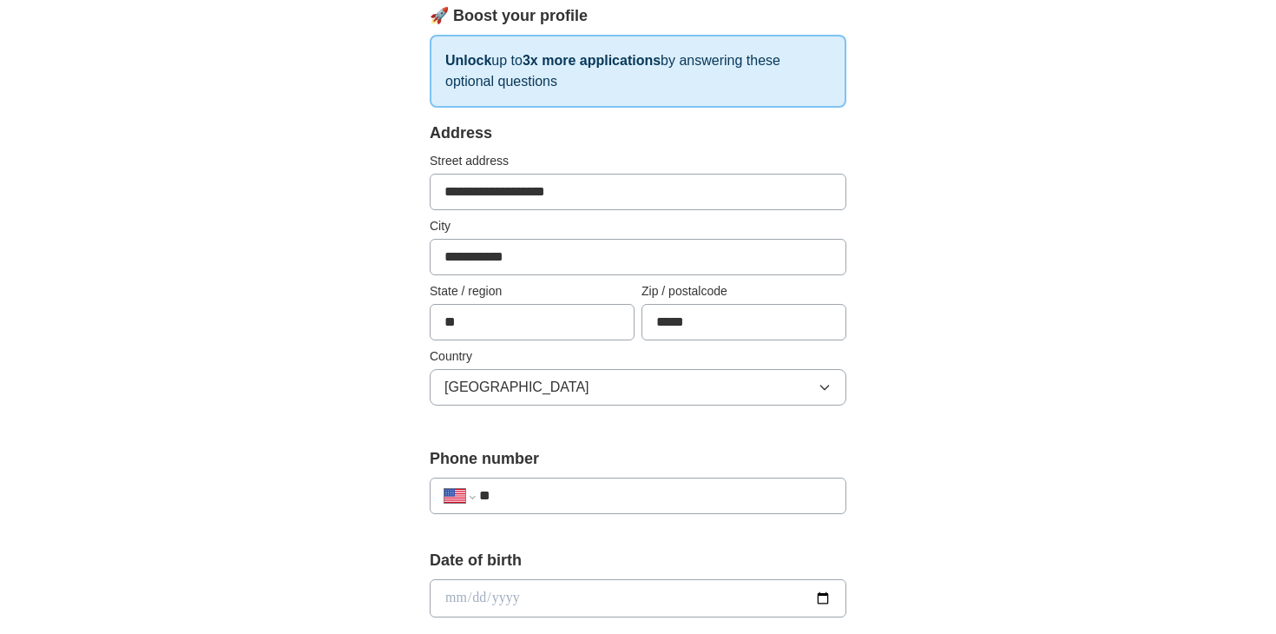
click at [582, 496] on input "**" at bounding box center [655, 495] width 352 height 21
type input "**********"
click at [721, 602] on input "date" at bounding box center [638, 598] width 417 height 38
type input "**********"
click at [969, 492] on div "**********" at bounding box center [637, 587] width 1111 height 1581
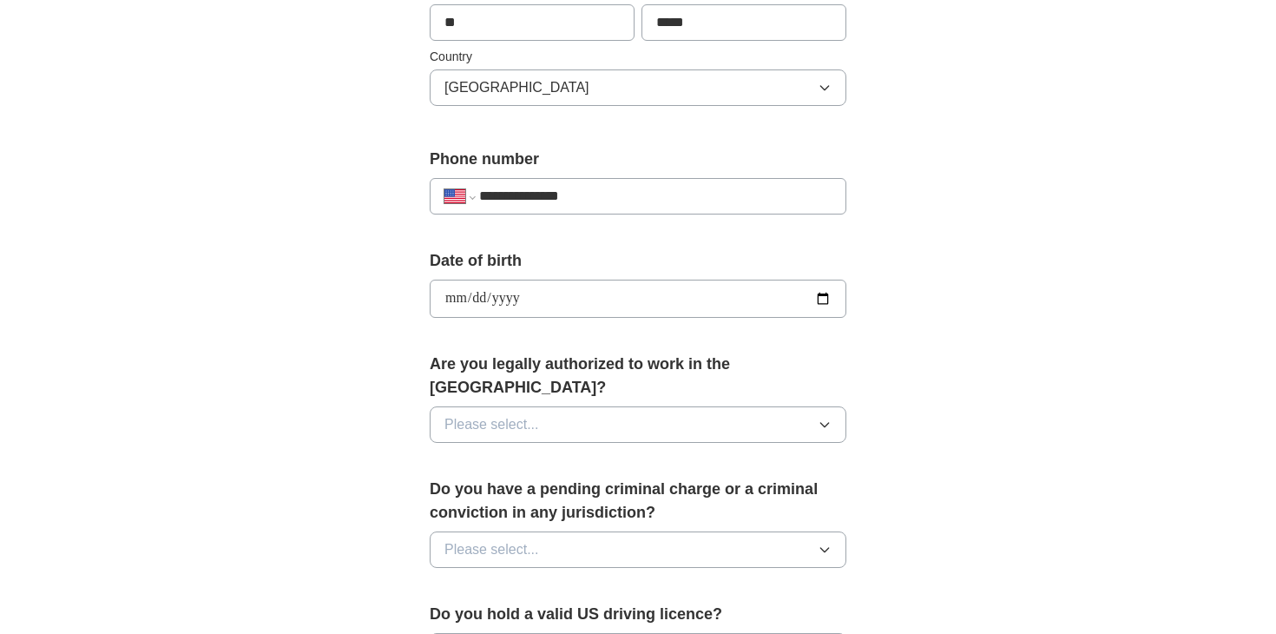
scroll to position [582, 0]
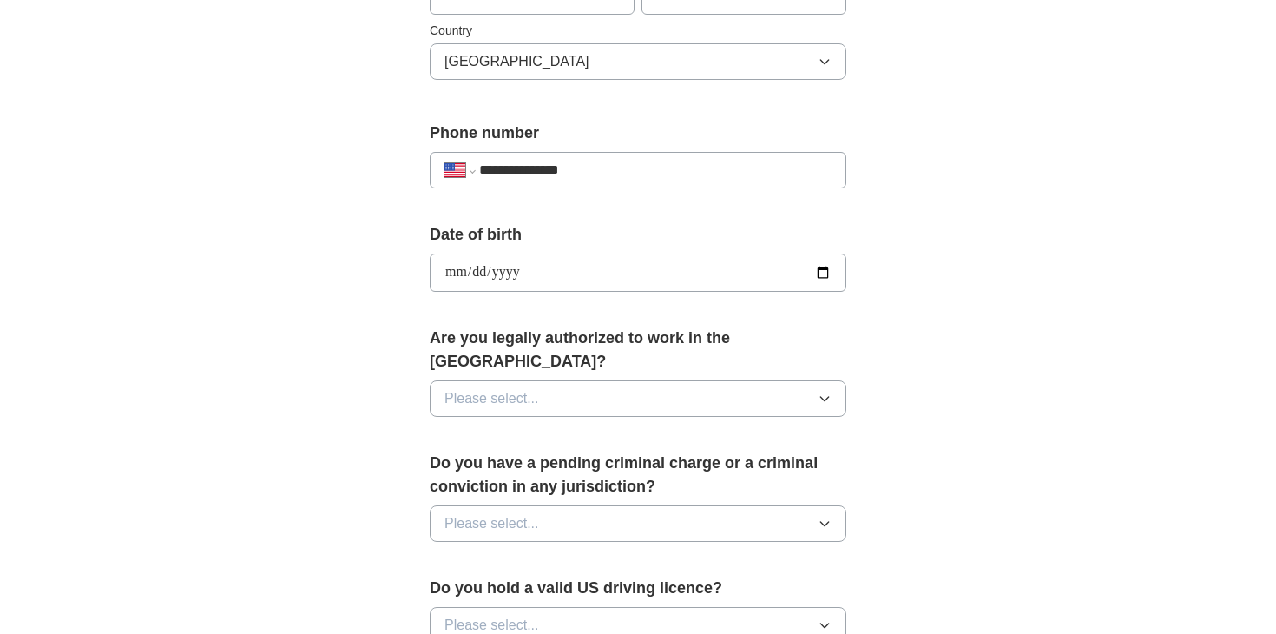
click at [807, 380] on button "Please select..." at bounding box center [638, 398] width 417 height 36
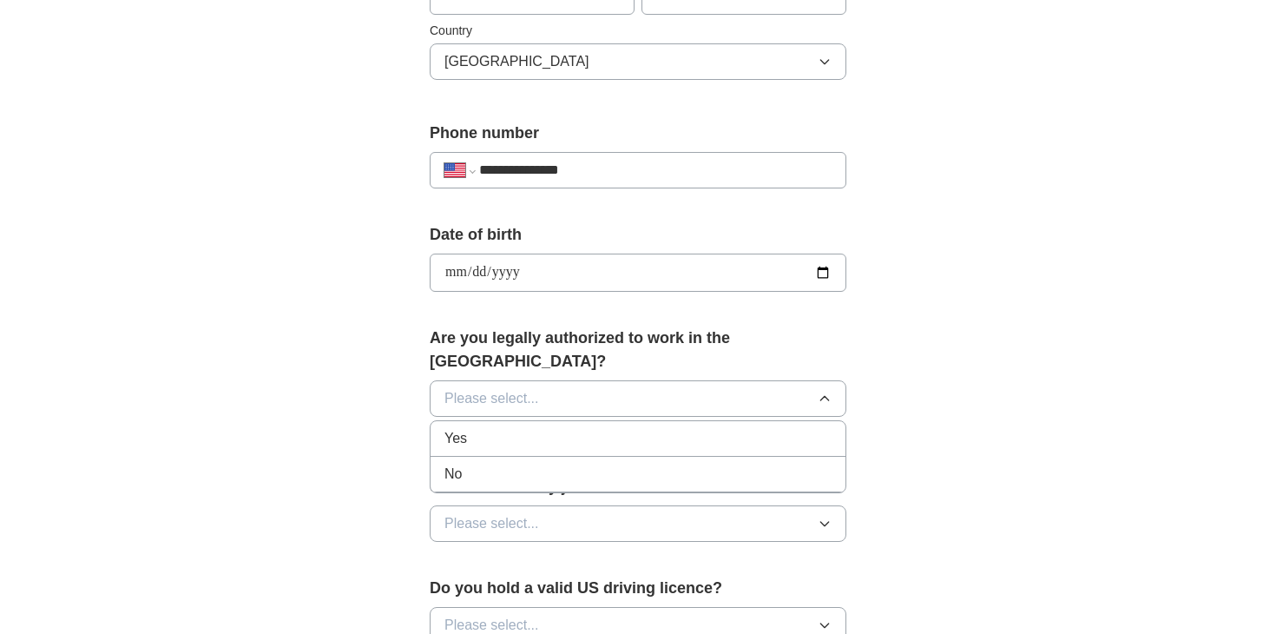
click at [769, 421] on li "Yes" at bounding box center [638, 439] width 415 height 36
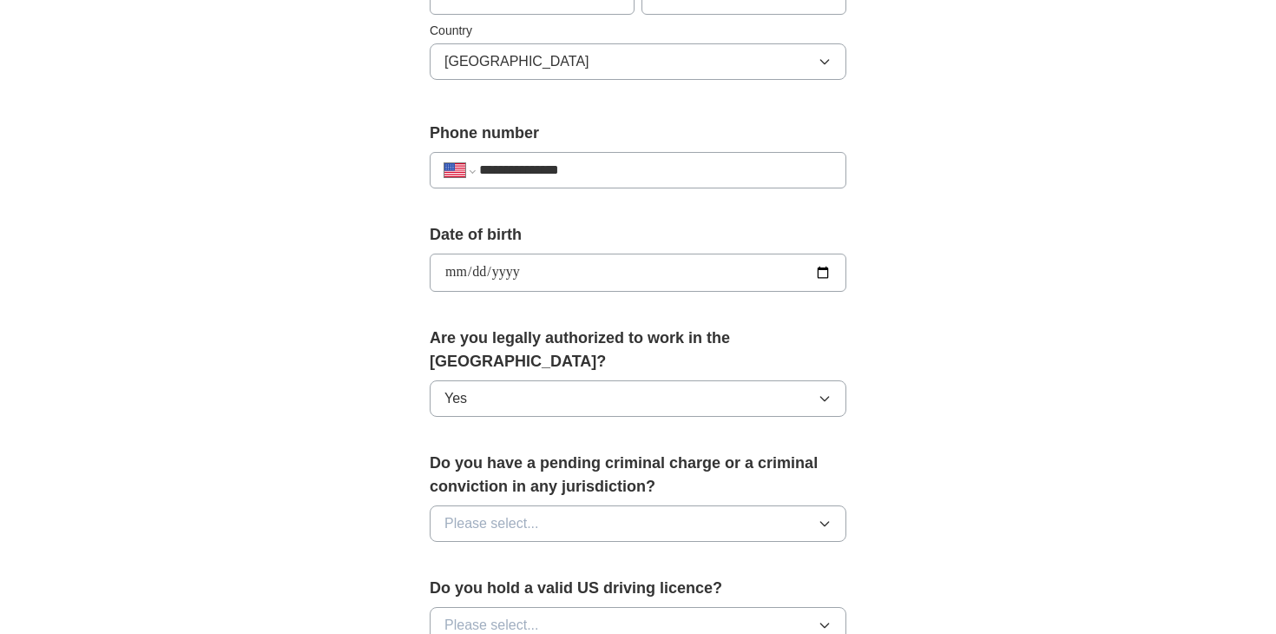
click at [749, 505] on button "Please select..." at bounding box center [638, 523] width 417 height 36
click at [739, 582] on li "No" at bounding box center [638, 600] width 415 height 36
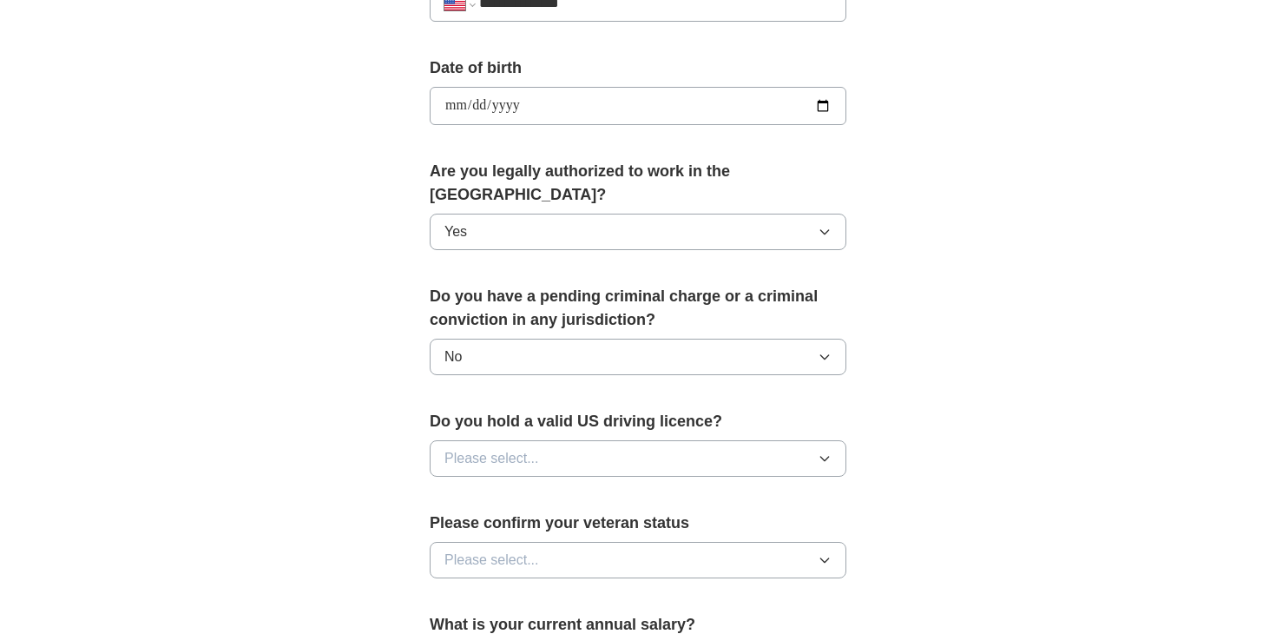
scroll to position [751, 0]
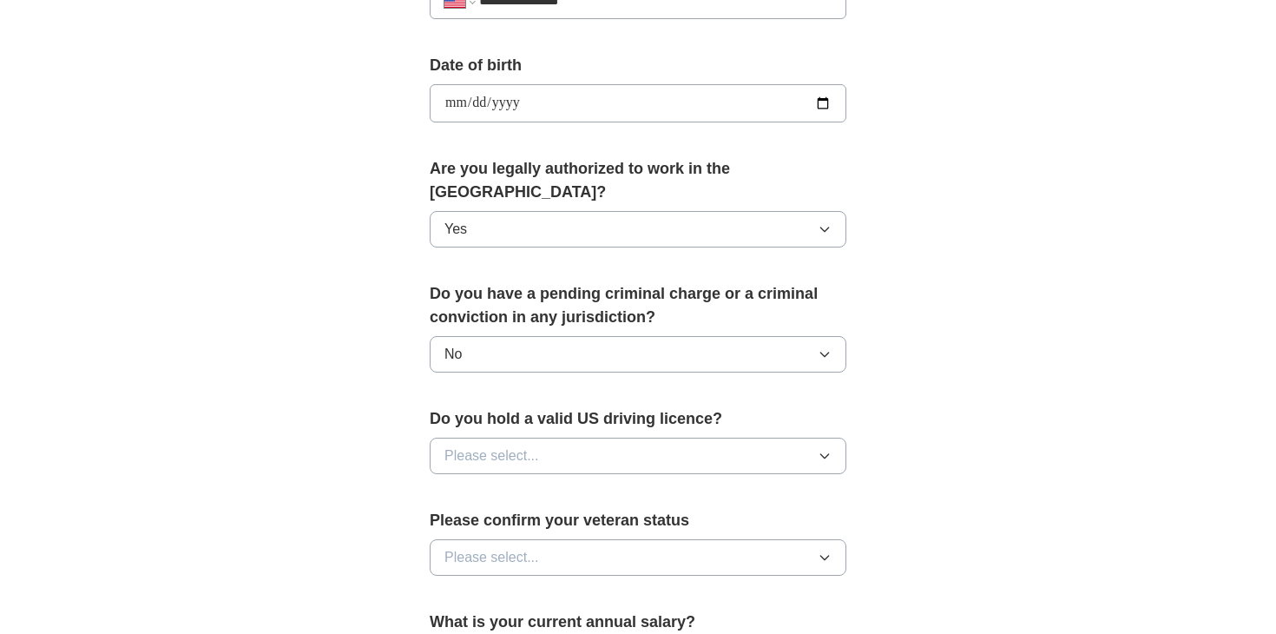
click at [721, 438] on button "Please select..." at bounding box center [638, 456] width 417 height 36
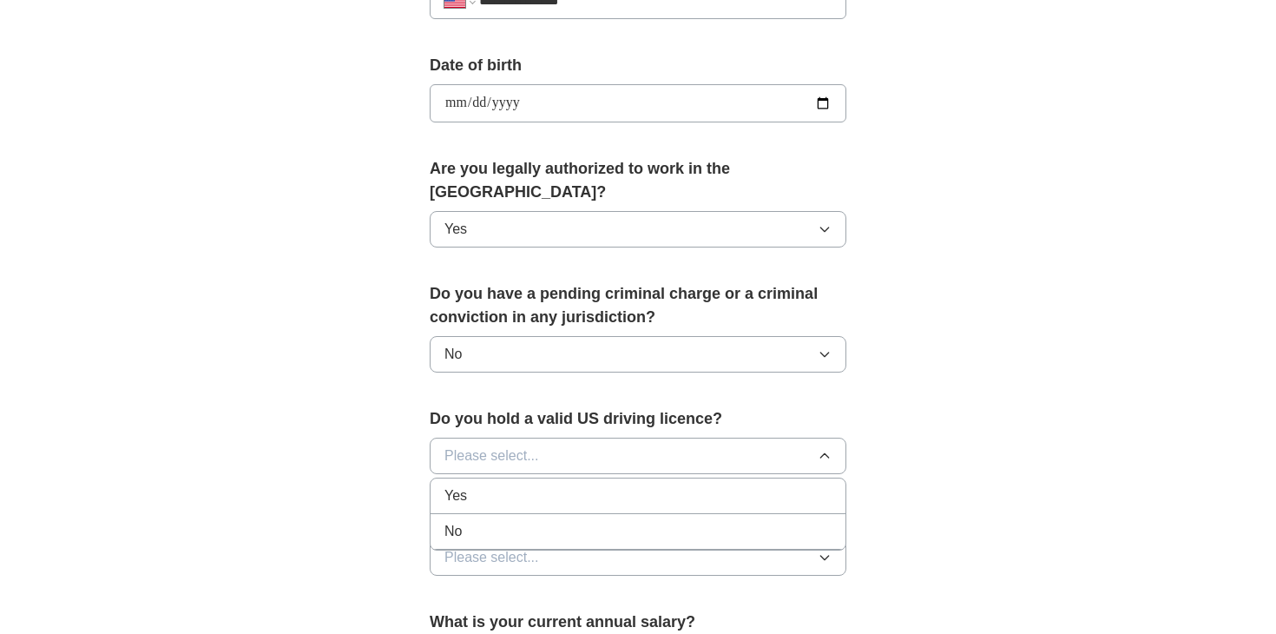
click at [687, 485] on div "Yes" at bounding box center [638, 495] width 387 height 21
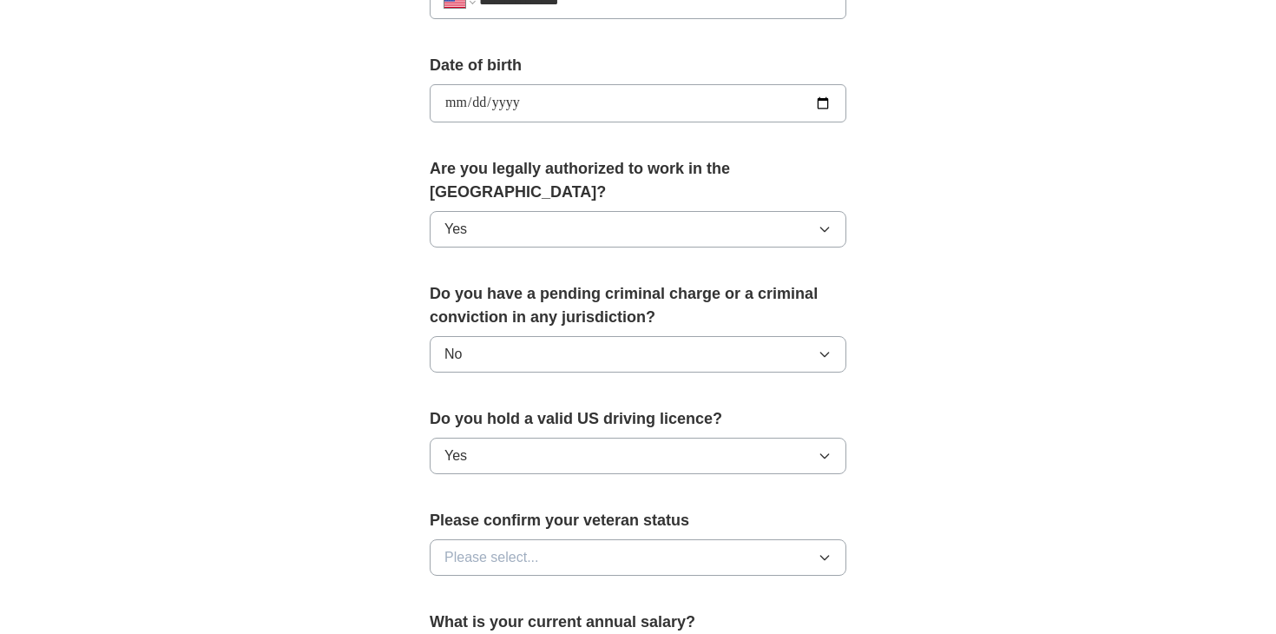
click at [702, 541] on button "Please select..." at bounding box center [638, 557] width 417 height 36
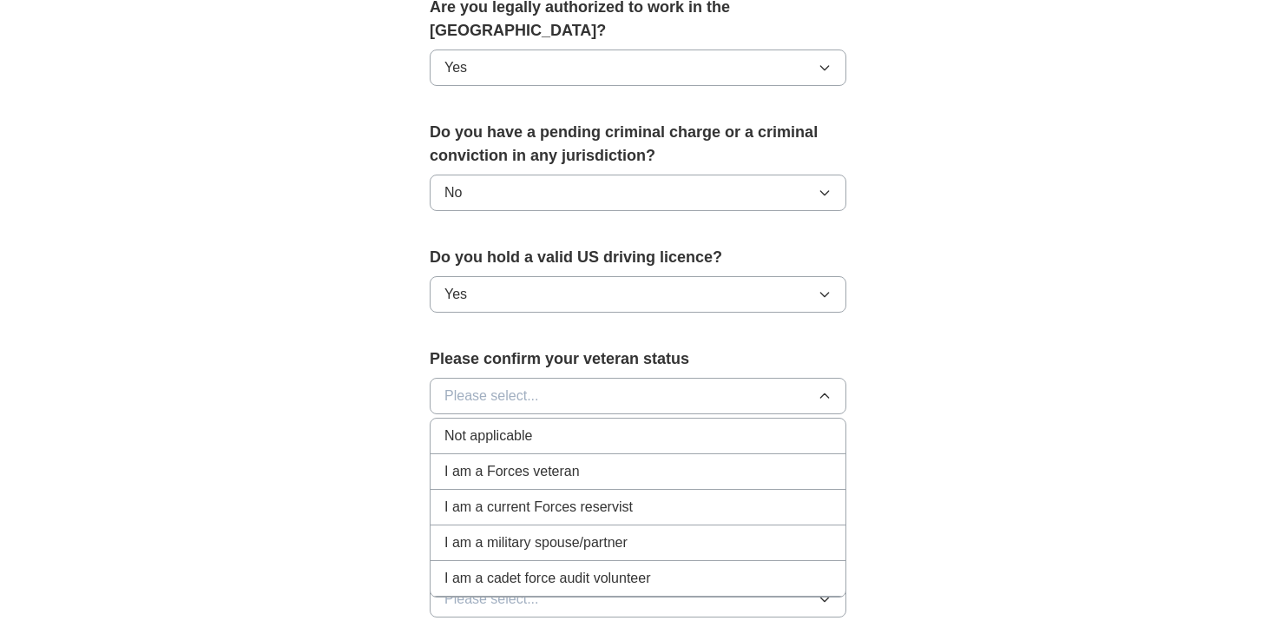
scroll to position [934, 0]
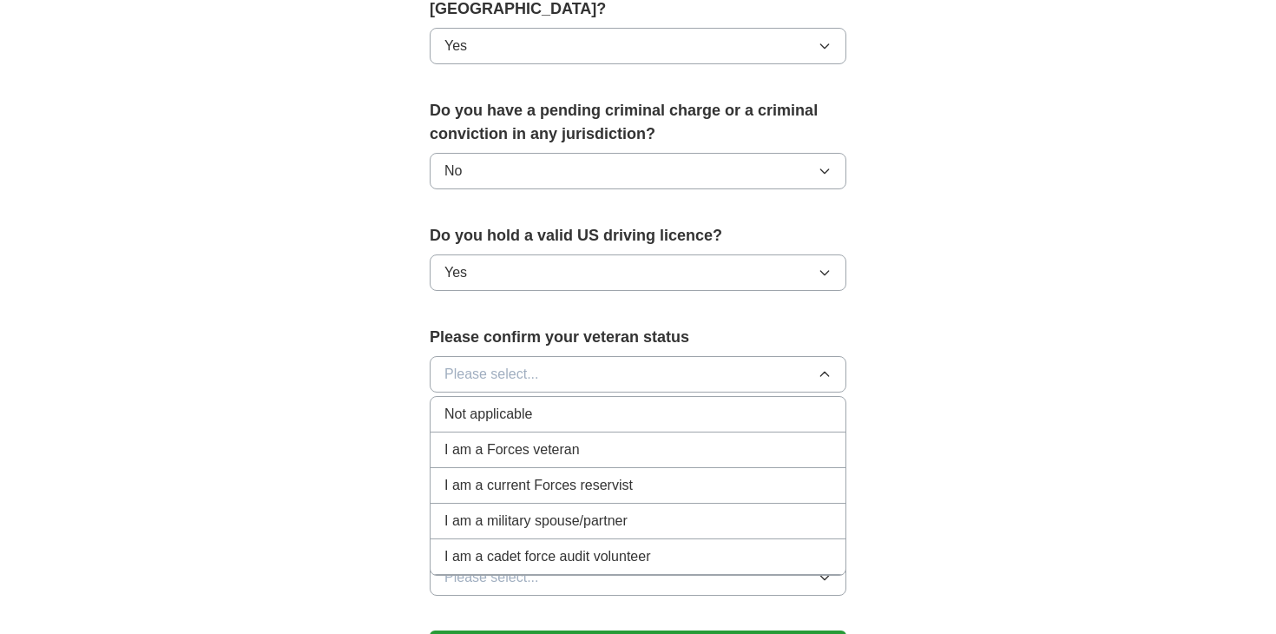
click at [734, 404] on div "Not applicable" at bounding box center [638, 414] width 387 height 21
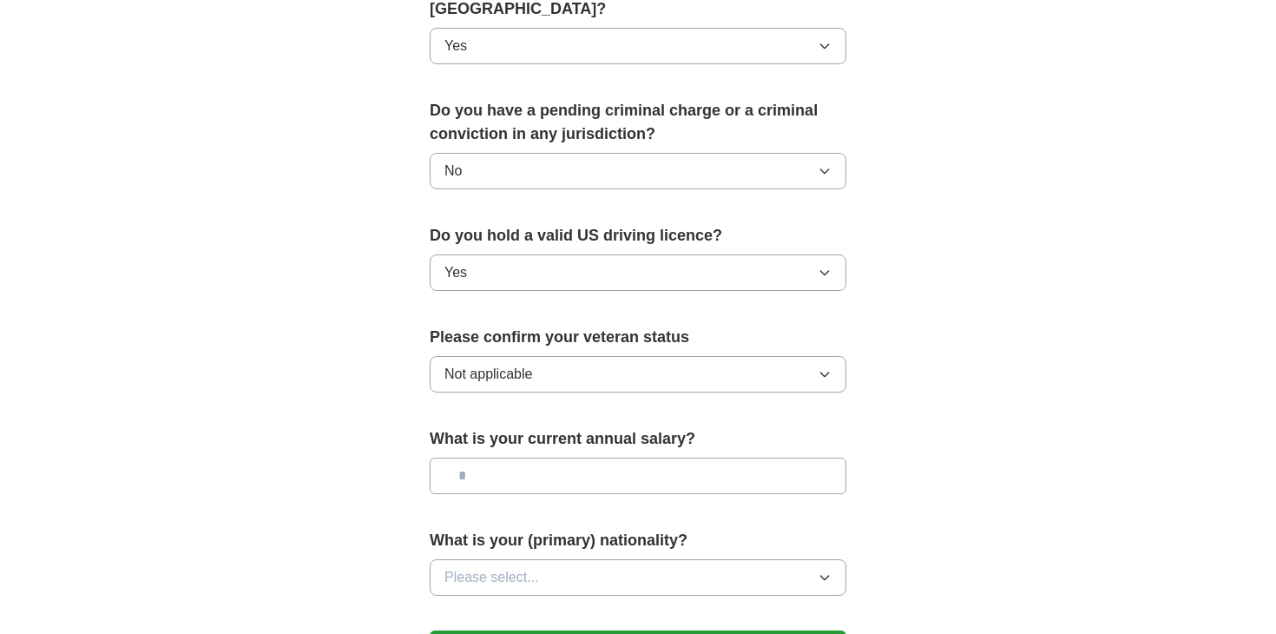
click at [710, 458] on input "text" at bounding box center [638, 476] width 417 height 36
type input "********"
click at [741, 559] on button "Please select..." at bounding box center [638, 577] width 417 height 36
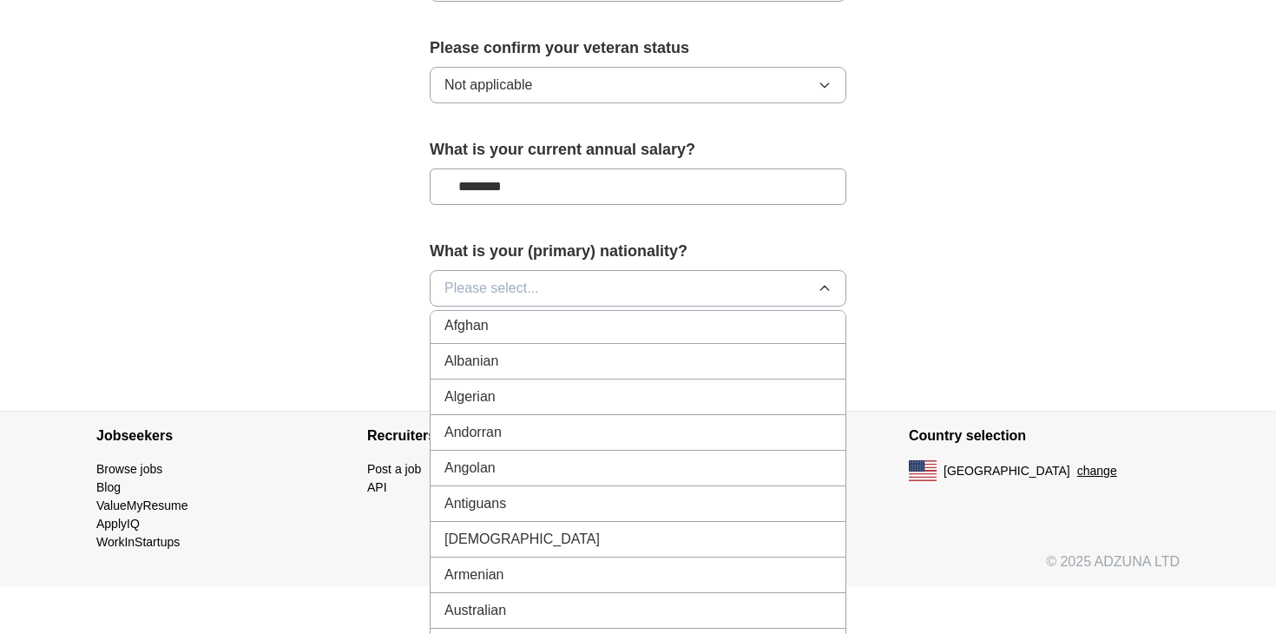
scroll to position [106, 0]
click at [698, 568] on div "Australian" at bounding box center [638, 578] width 387 height 21
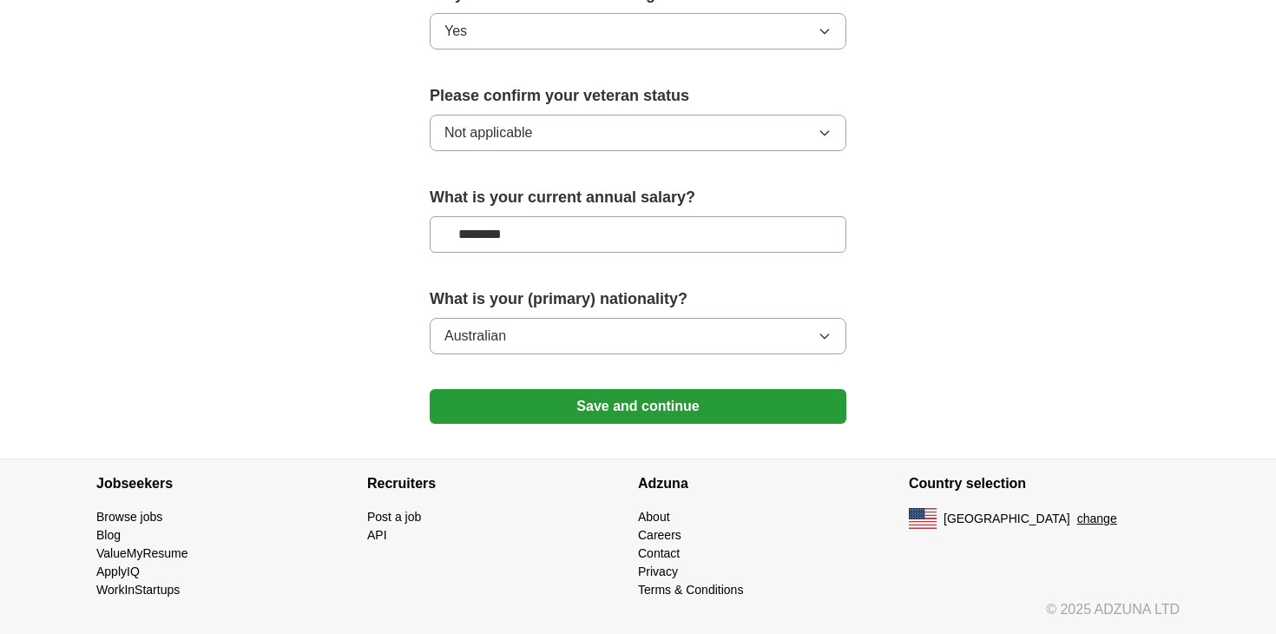
scroll to position [1152, 0]
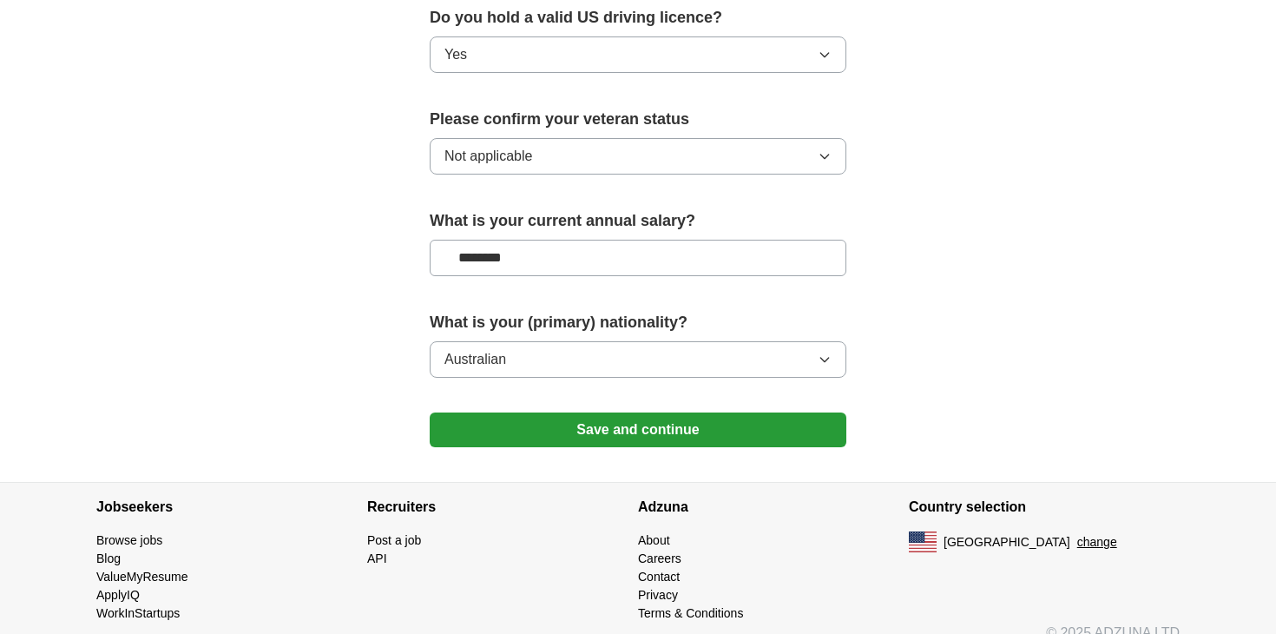
click at [734, 412] on button "Save and continue" at bounding box center [638, 429] width 417 height 35
